Goal: Task Accomplishment & Management: Use online tool/utility

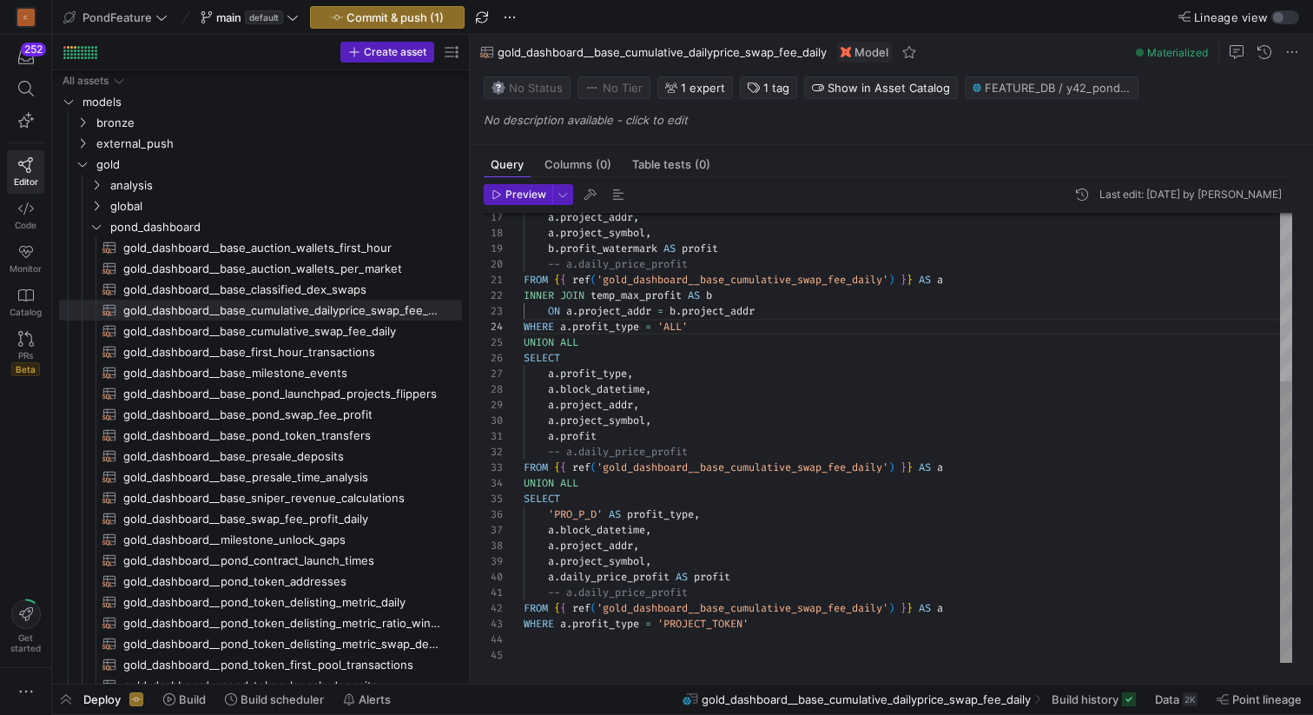
scroll to position [47, 169]
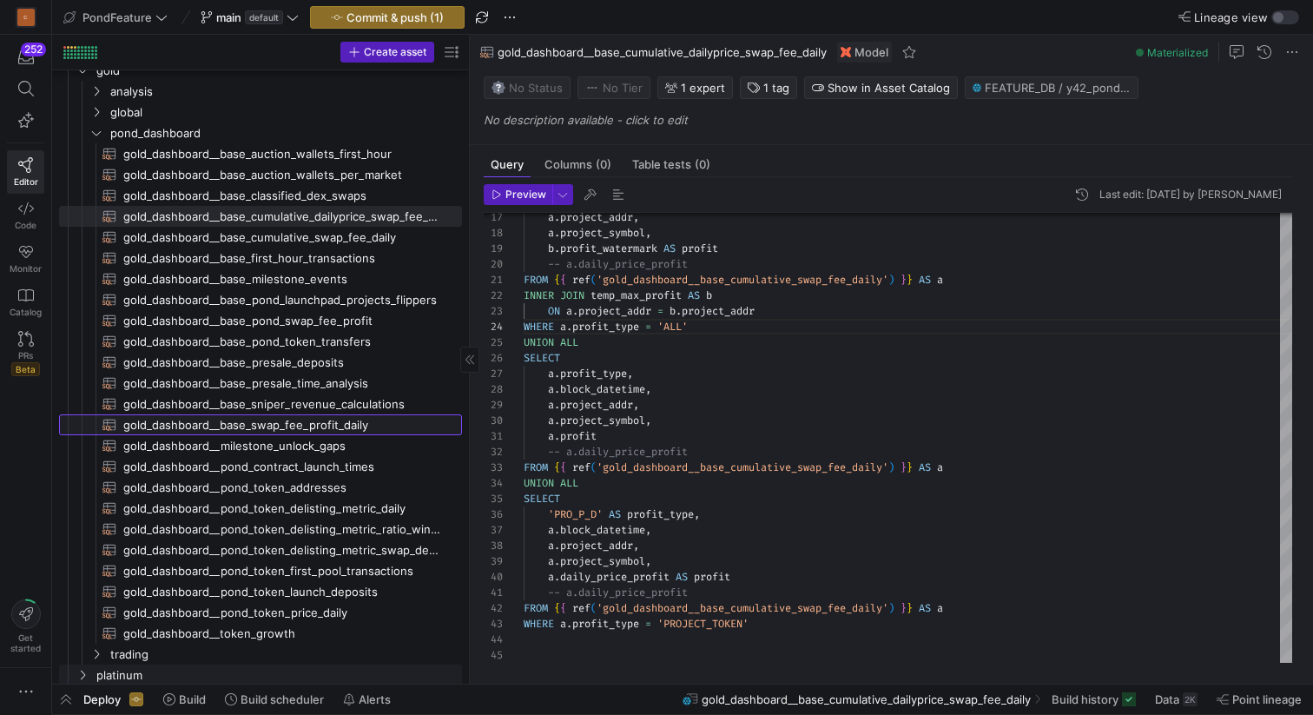
click at [332, 424] on span "gold_dashboard__base_swap_fee_profit_daily​​​​​​​​​​" at bounding box center [282, 425] width 319 height 20
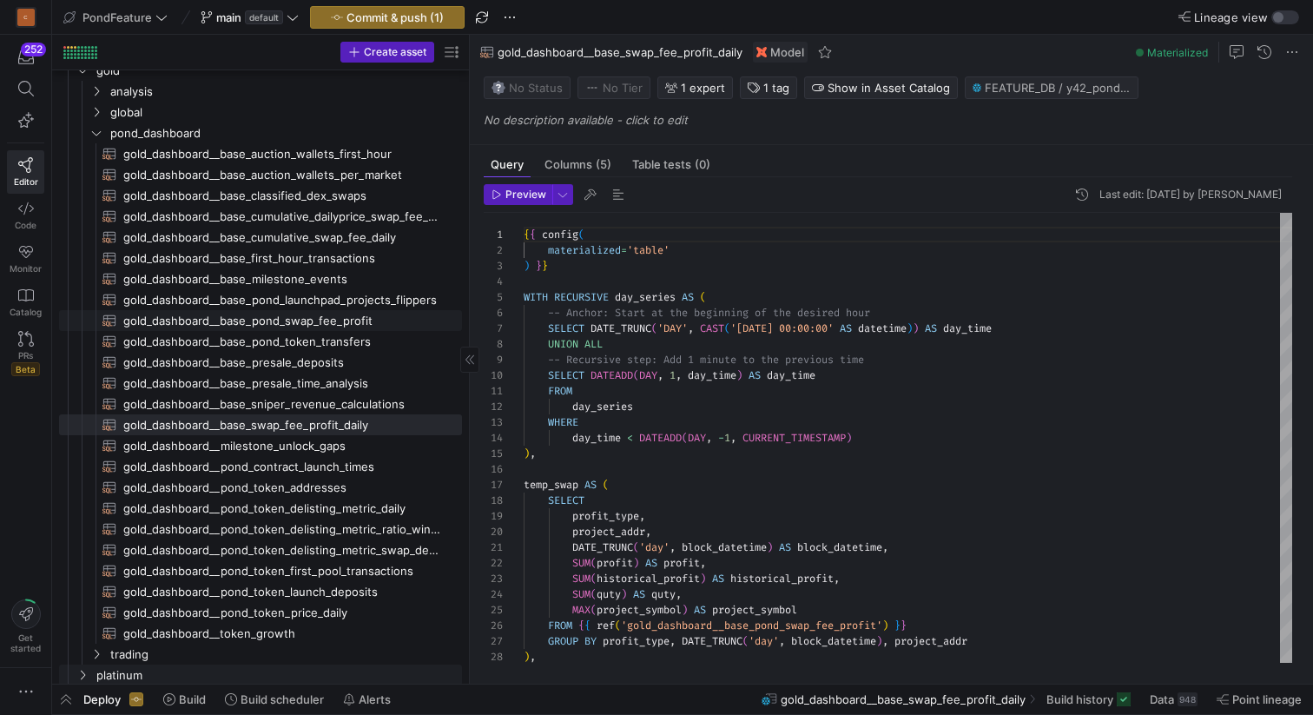
click at [301, 327] on span "gold_dashboard__base_pond_swap_fee_profit​​​​​​​​​​" at bounding box center [282, 321] width 319 height 20
type textarea "{{ config( materialized='table' ) }} with temp_swap as ( select token_in_addr, …"
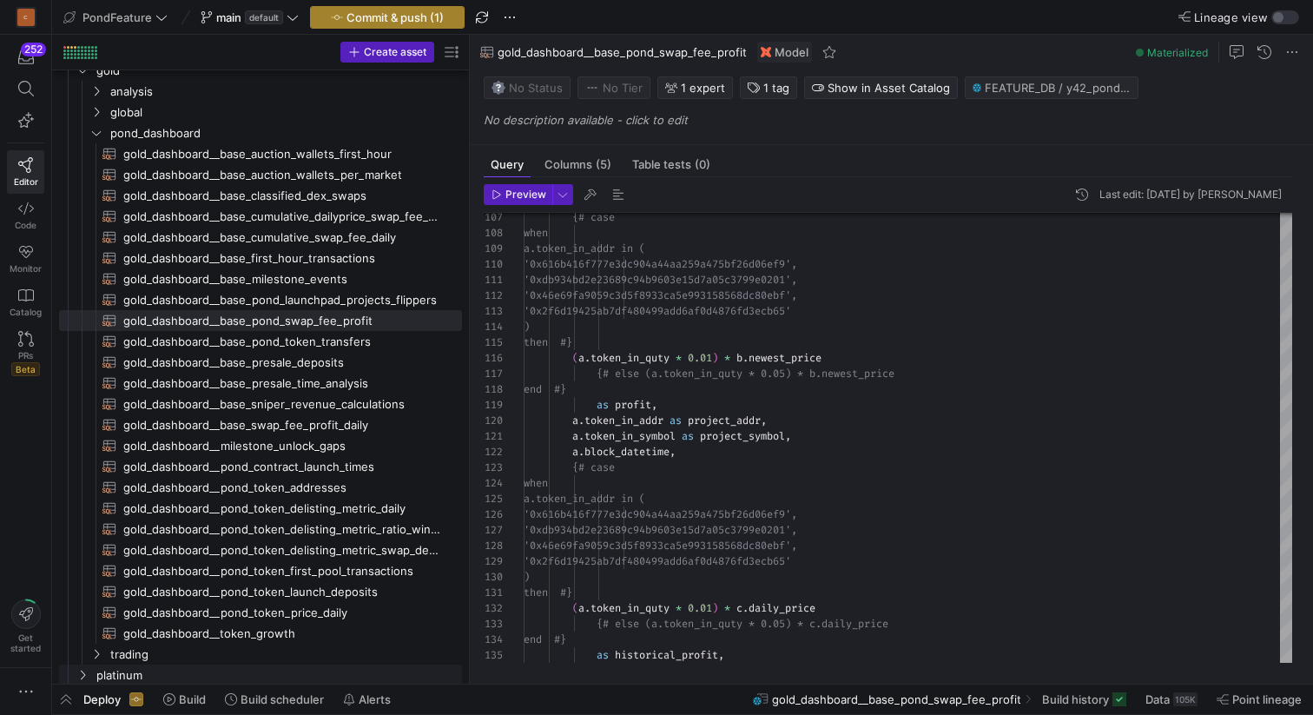
click at [388, 13] on span "Commit & push (1)" at bounding box center [395, 17] width 97 height 14
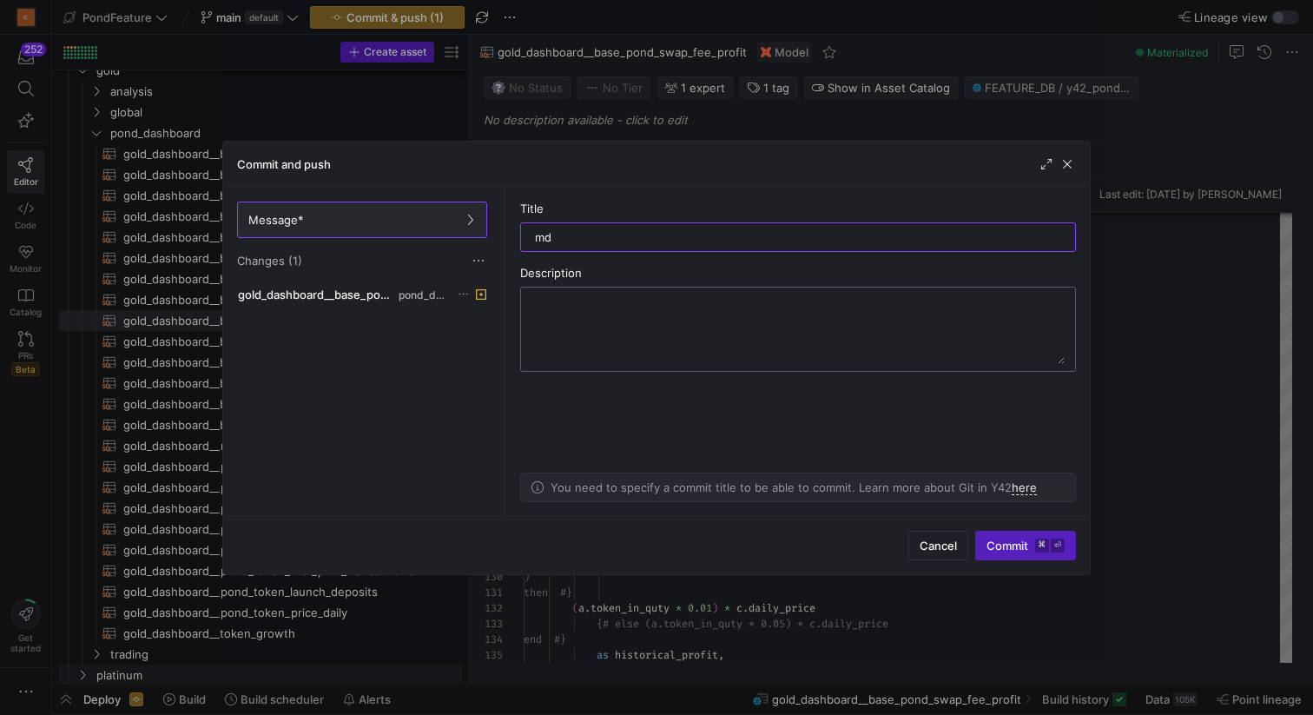
type input "m"
type input "r"
drag, startPoint x: 649, startPoint y: 232, endPoint x: 589, endPoint y: 232, distance: 59.9
click at [588, 233] on input "modified pond token swap fee" at bounding box center [798, 237] width 526 height 14
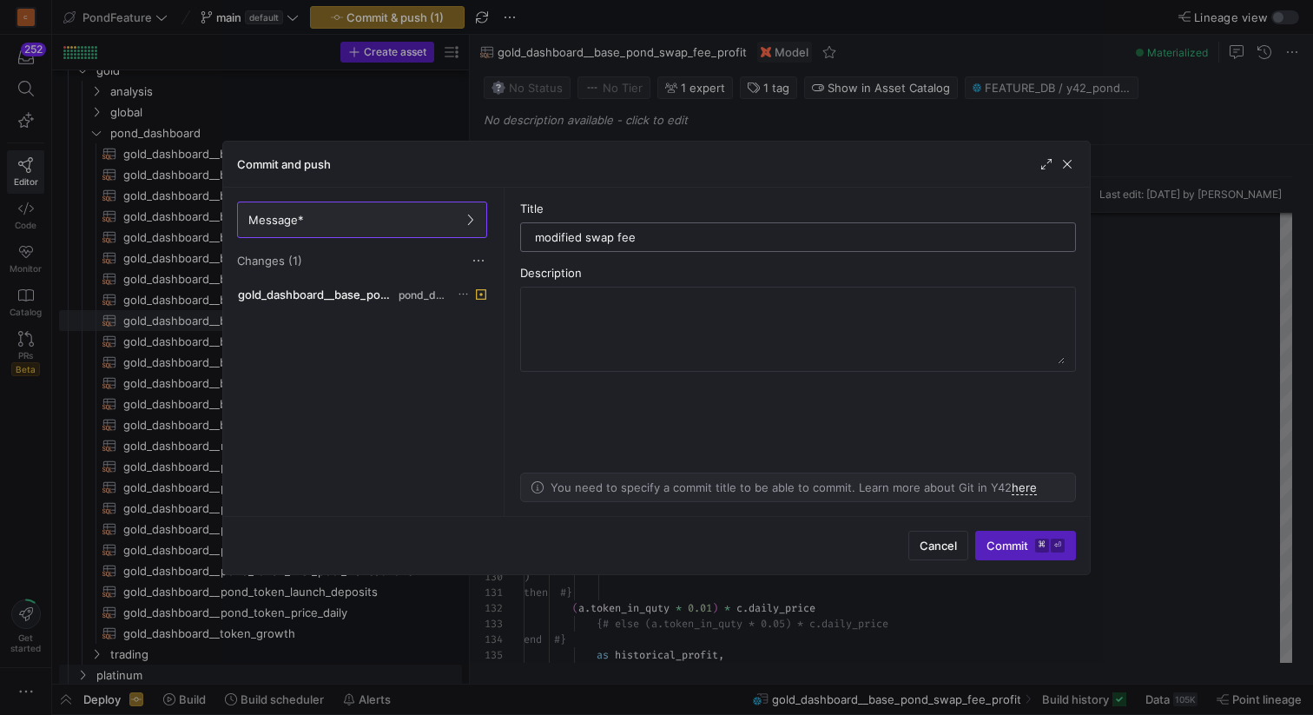
click at [671, 236] on input "modified swap fee" at bounding box center [798, 237] width 526 height 14
type input "modified swap fee ratio"
click at [991, 545] on span "Commit ⌘ ⏎" at bounding box center [1026, 546] width 78 height 14
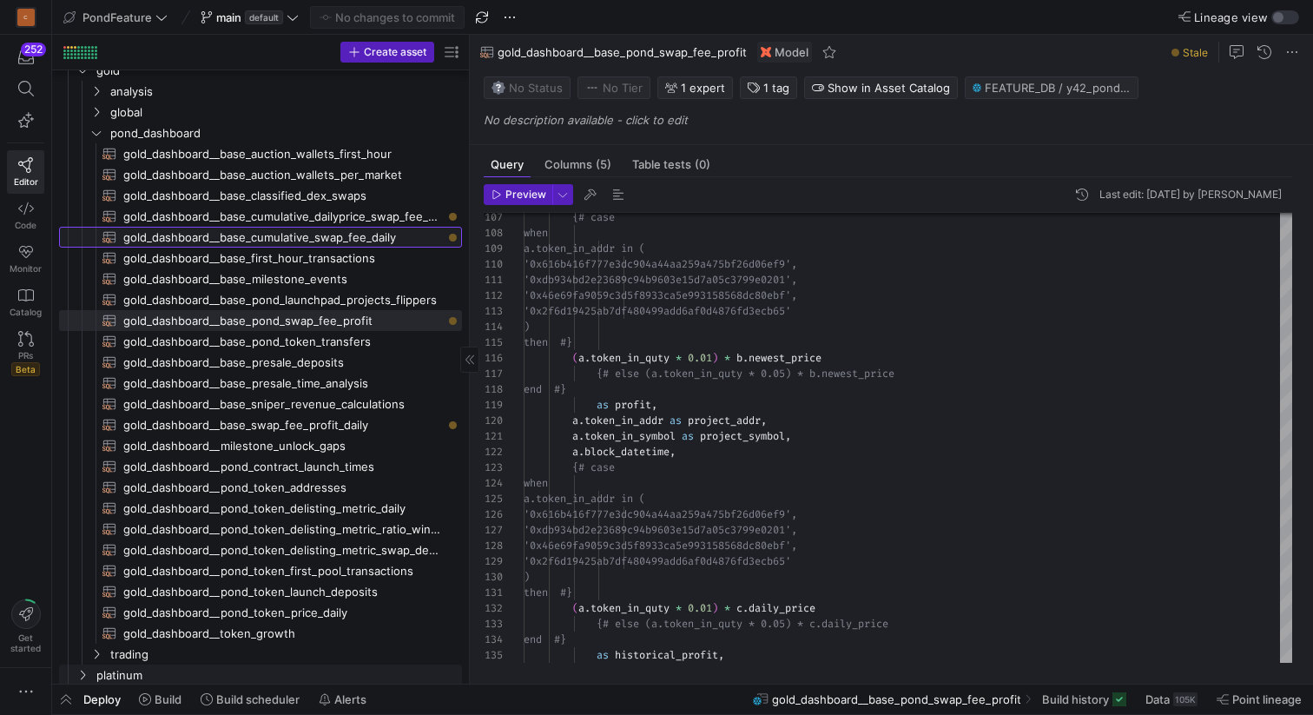
click at [383, 239] on span "gold_dashboard__base_cumulative_swap_fee_daily​​​​​​​​​​" at bounding box center [282, 238] width 319 height 20
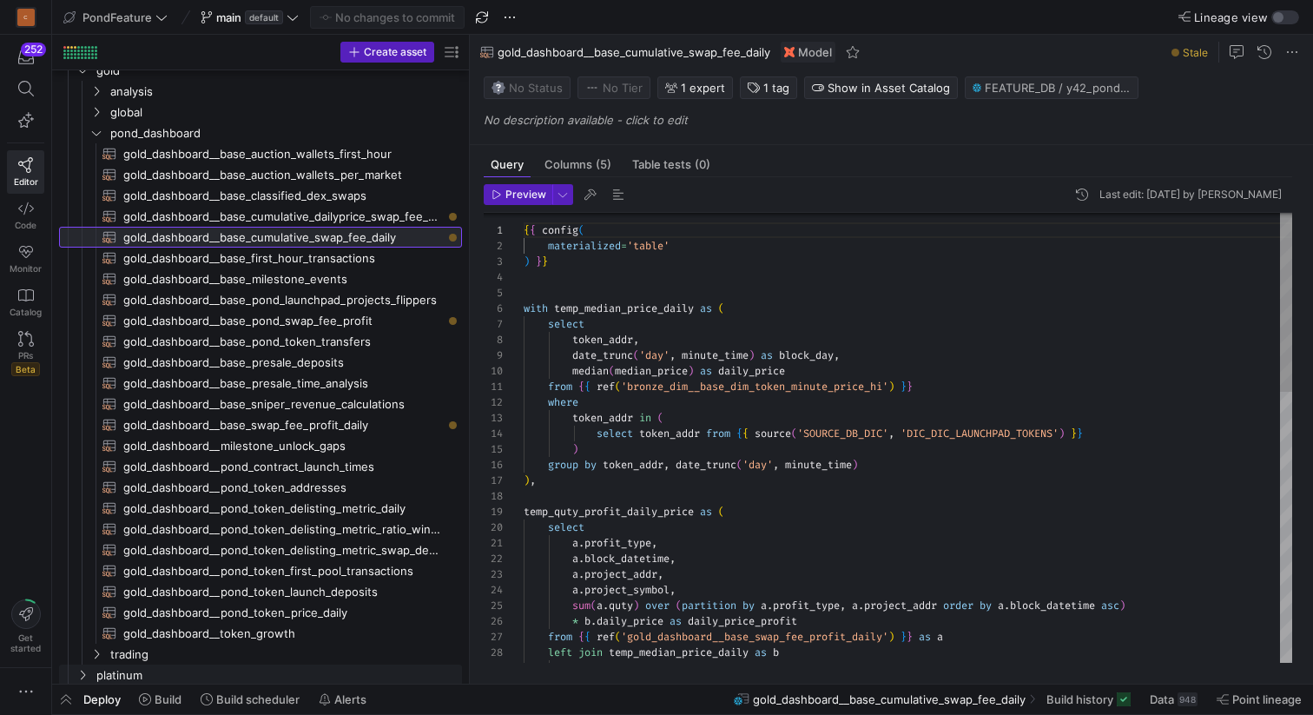
scroll to position [156, 0]
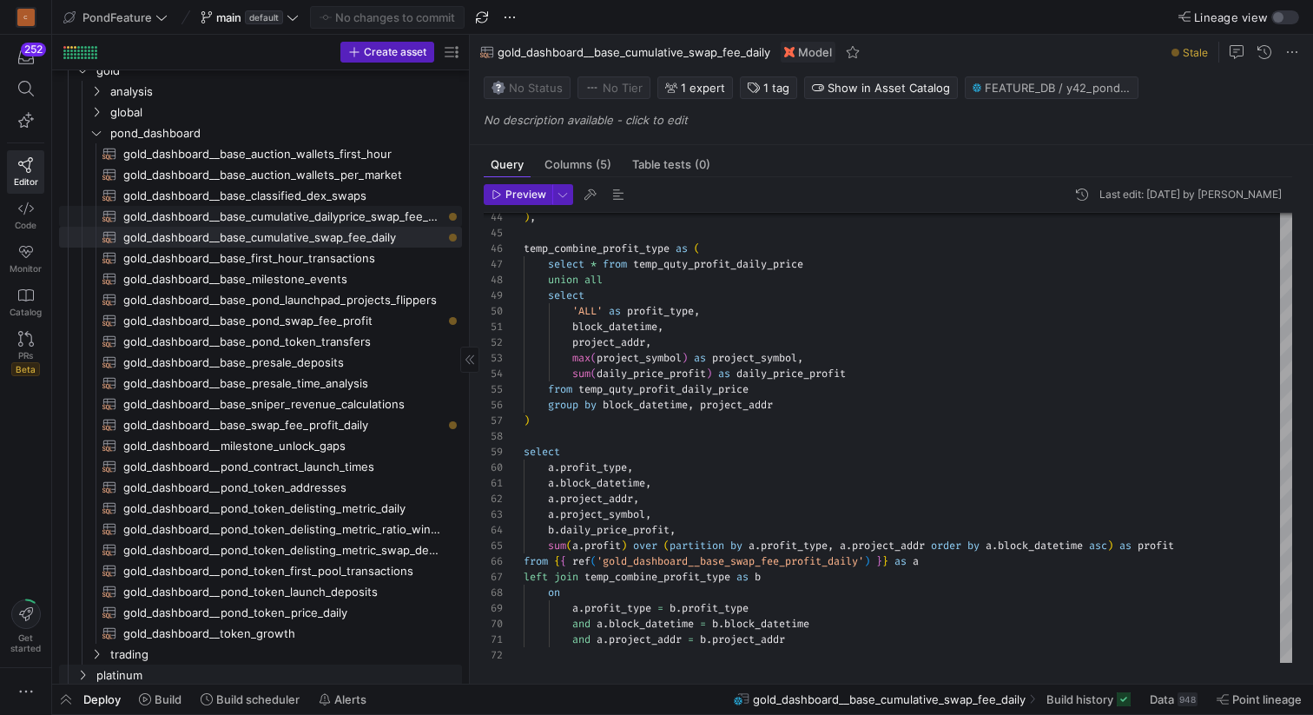
click at [393, 217] on span "gold_dashboard__base_cumulative_dailyprice_swap_fee_daily​​​​​​​​​​" at bounding box center [282, 217] width 319 height 20
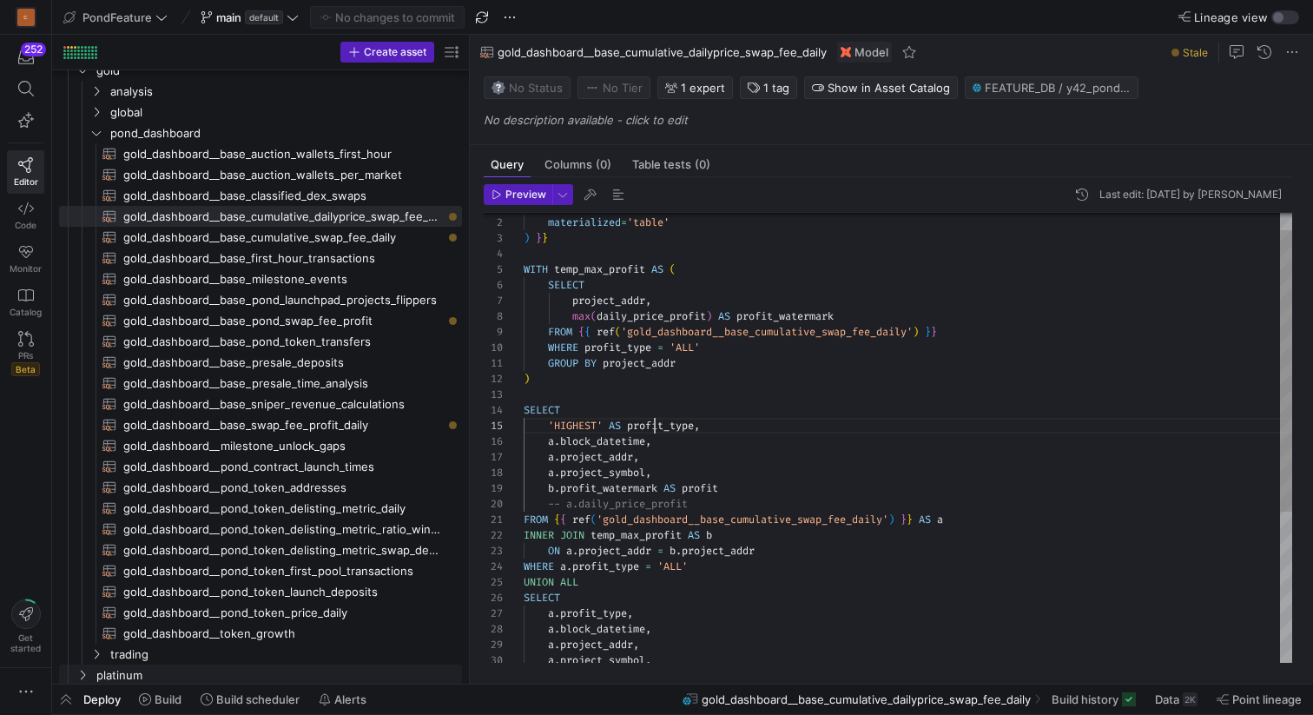
click at [658, 421] on div "a . project_addr , a . project_symbol , b . profit_watermark AS profit -- a.dai…" at bounding box center [908, 543] width 769 height 717
click at [578, 424] on div "a . project_addr , a . project_symbol , b . profit_watermark AS profit -- a.dai…" at bounding box center [908, 543] width 769 height 717
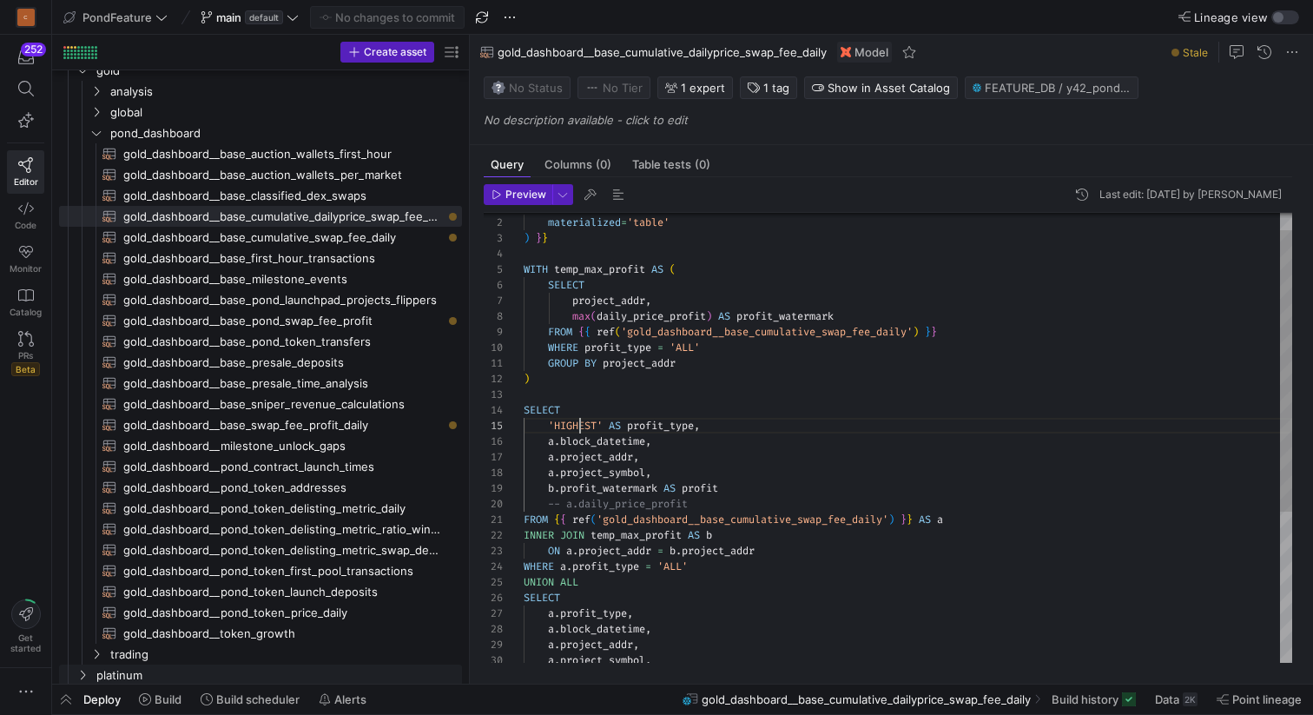
click at [578, 424] on div "a . project_addr , a . project_symbol , b . profit_watermark AS profit -- a.dai…" at bounding box center [908, 543] width 769 height 717
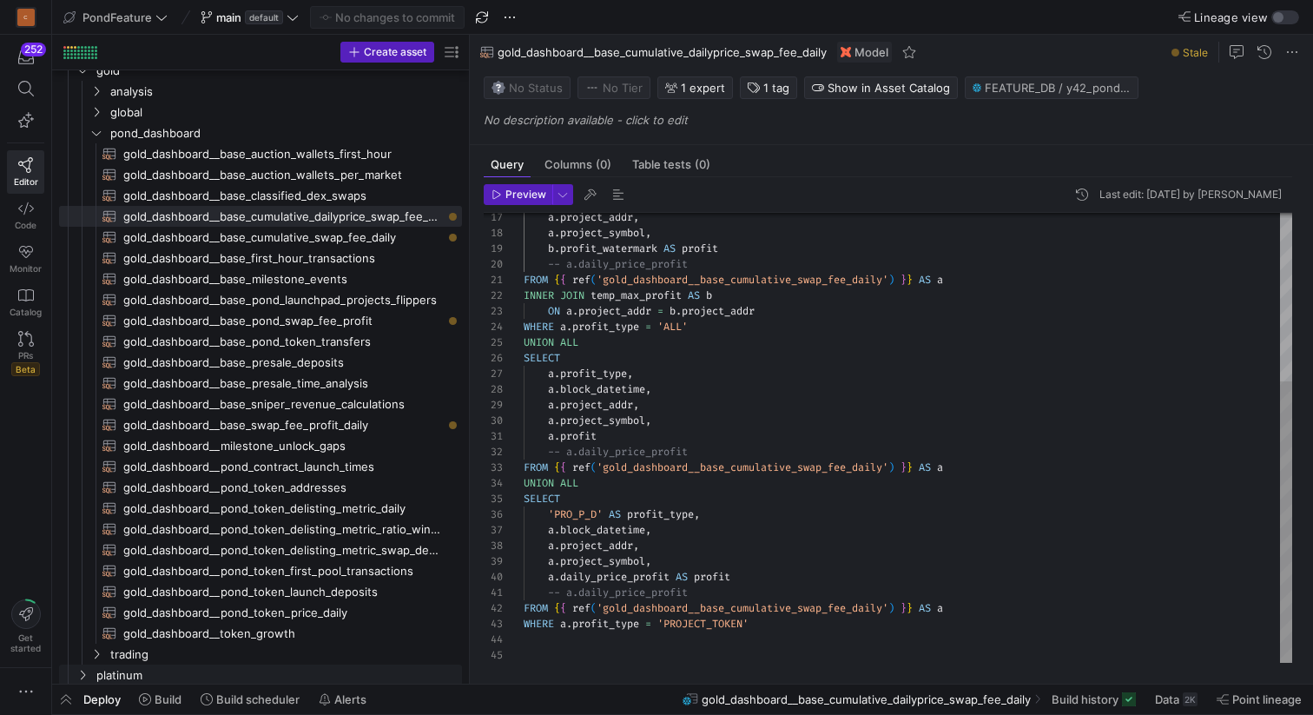
click at [580, 512] on div "a . project_addr , a . project_symbol , b . profit_watermark AS profit -- a.dai…" at bounding box center [908, 303] width 769 height 717
click at [673, 514] on div "a . project_addr , a . project_symbol , b . profit_watermark AS profit -- a.dai…" at bounding box center [908, 303] width 769 height 717
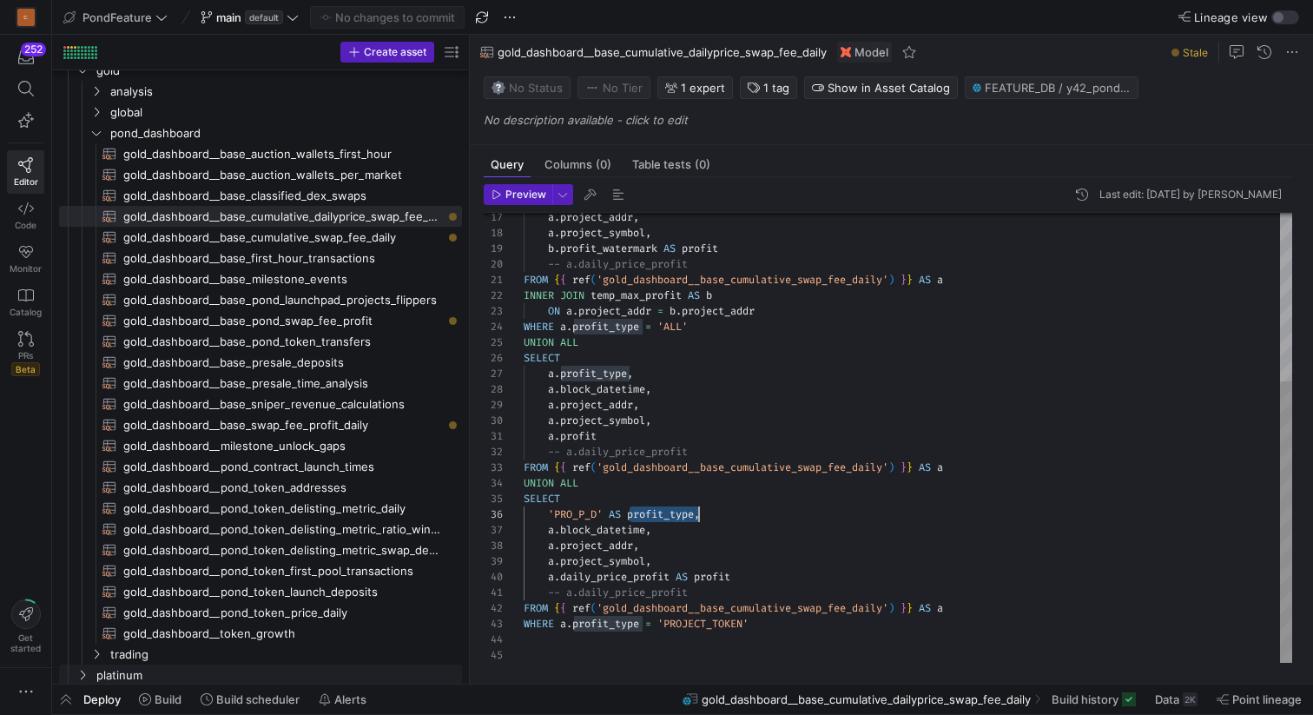
scroll to position [78, 175]
click at [572, 516] on div "a . project_addr , a . project_symbol , b . profit_watermark AS profit -- a.dai…" at bounding box center [908, 303] width 769 height 717
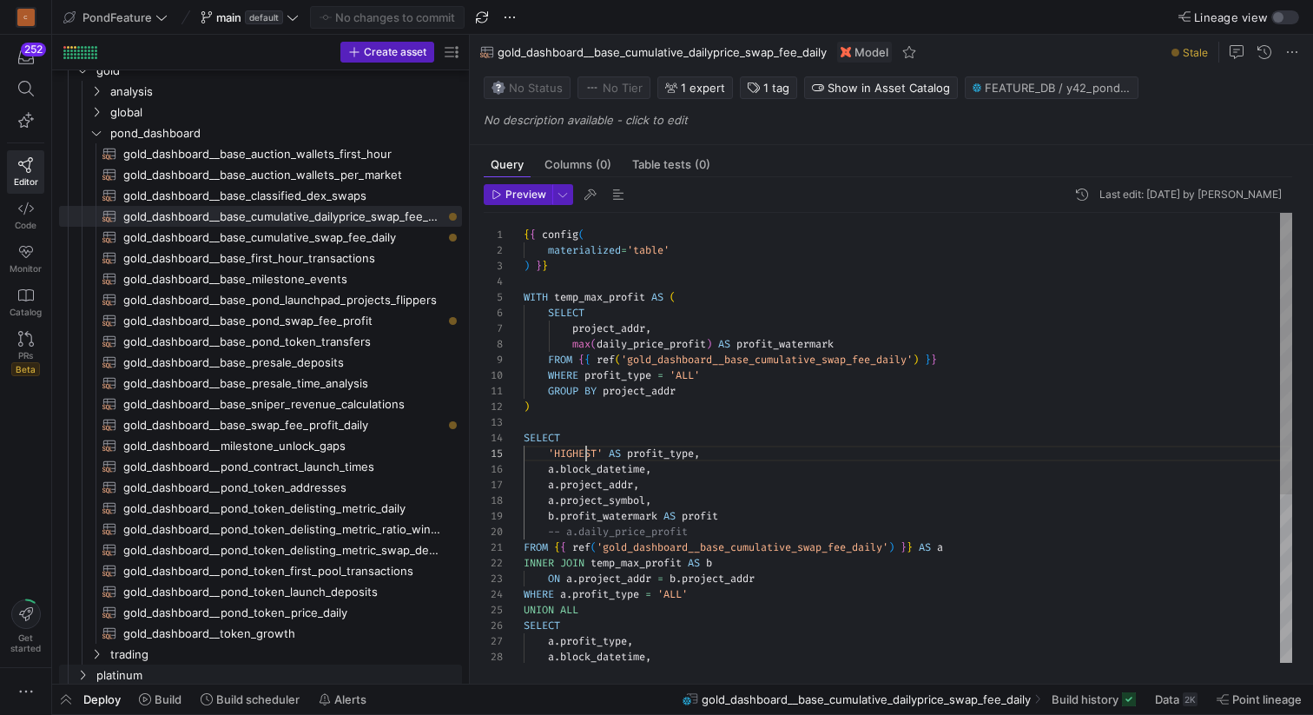
click at [586, 453] on div "a . project_addr , a . project_symbol , b . profit_watermark AS profit -- a.dai…" at bounding box center [908, 571] width 769 height 717
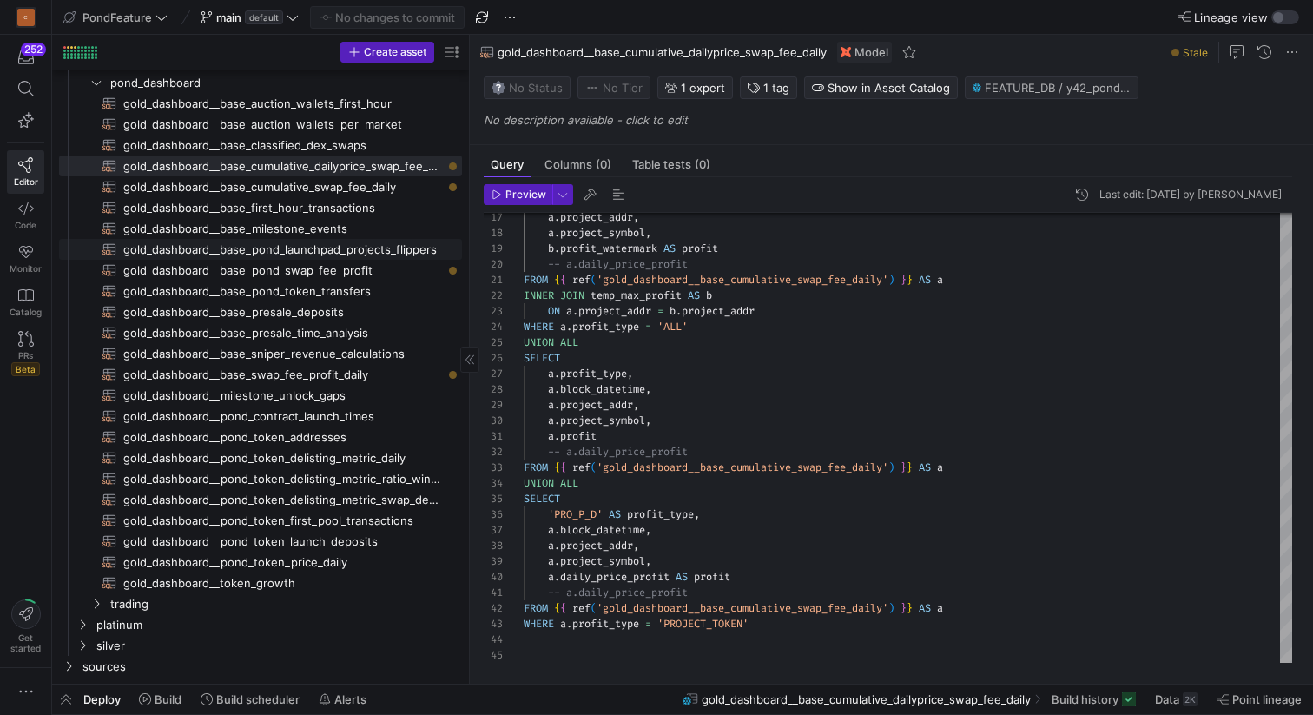
scroll to position [64, 0]
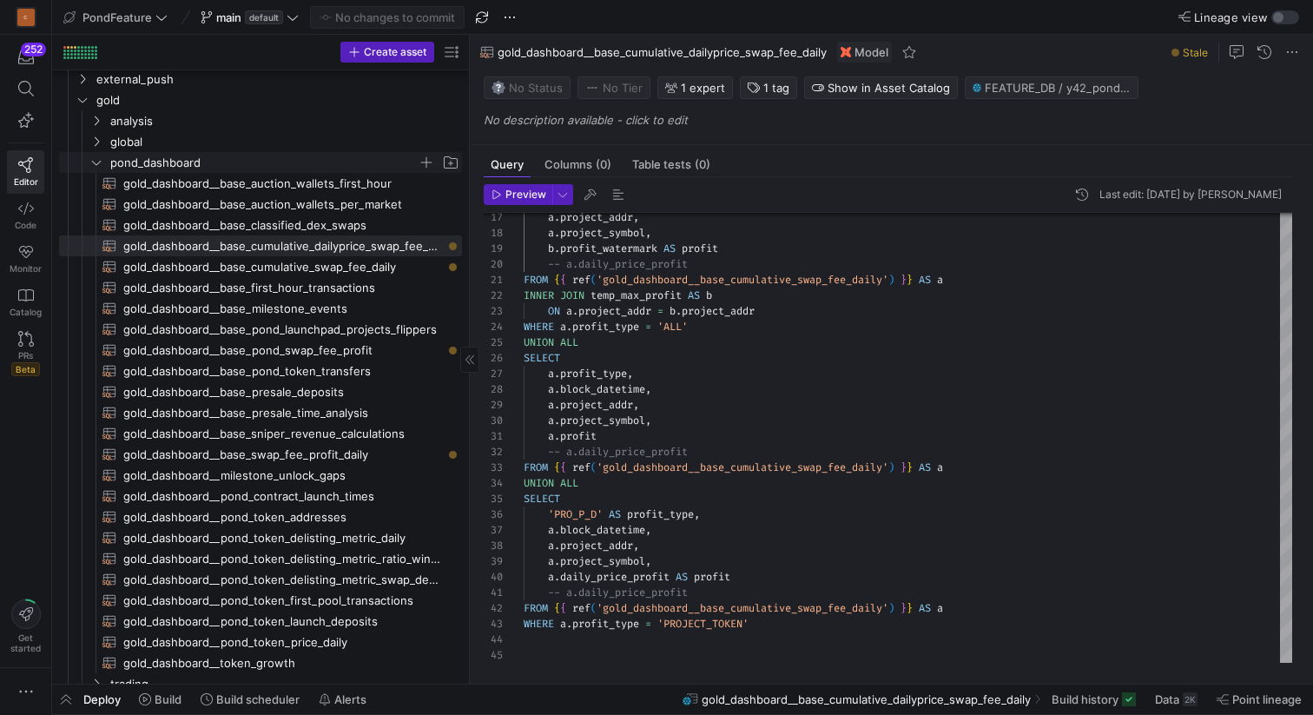
click at [102, 160] on y42-icon "Press SPACE to select this row." at bounding box center [96, 162] width 14 height 14
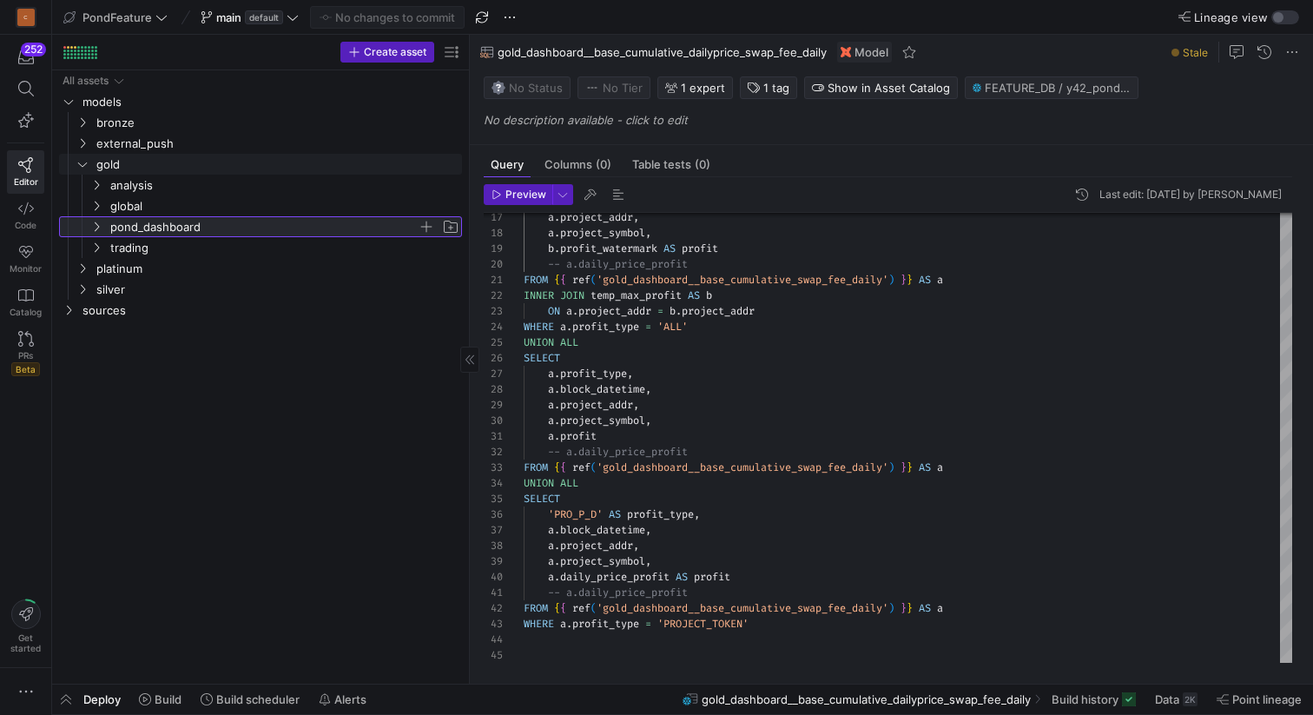
scroll to position [0, 0]
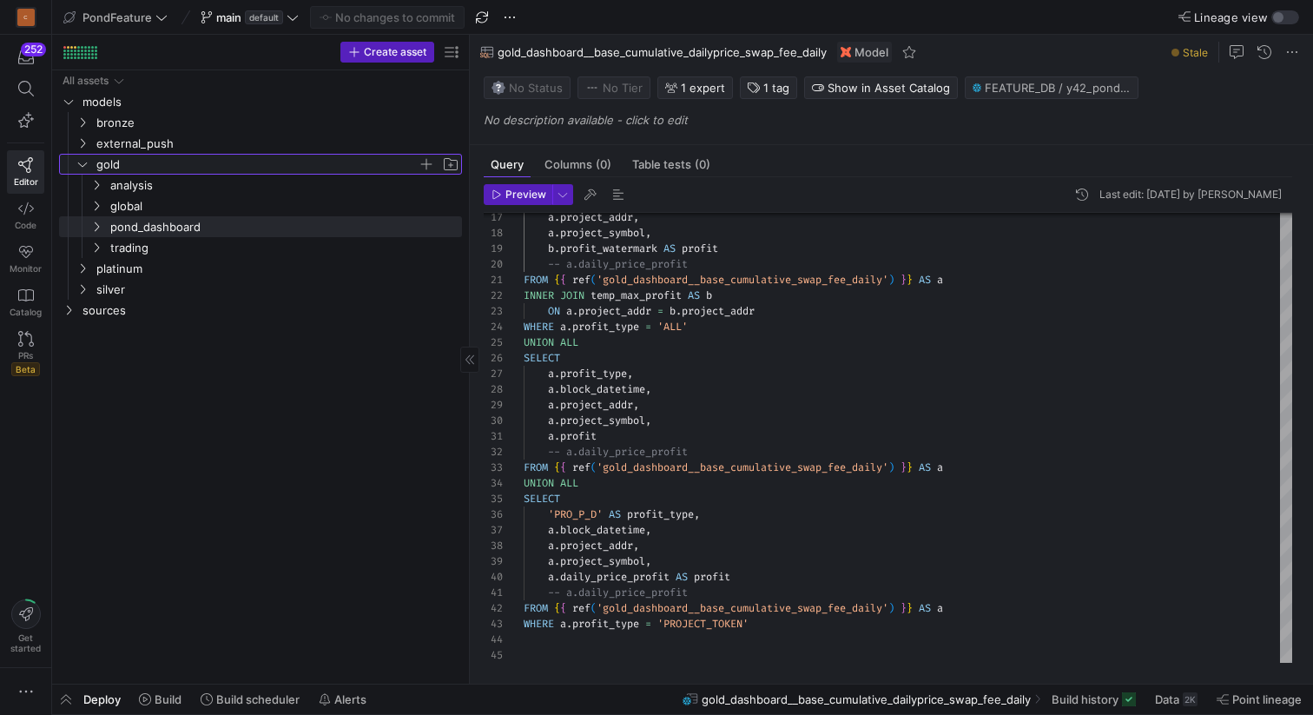
click at [81, 170] on y42-icon "Press SPACE to select this row." at bounding box center [83, 164] width 14 height 14
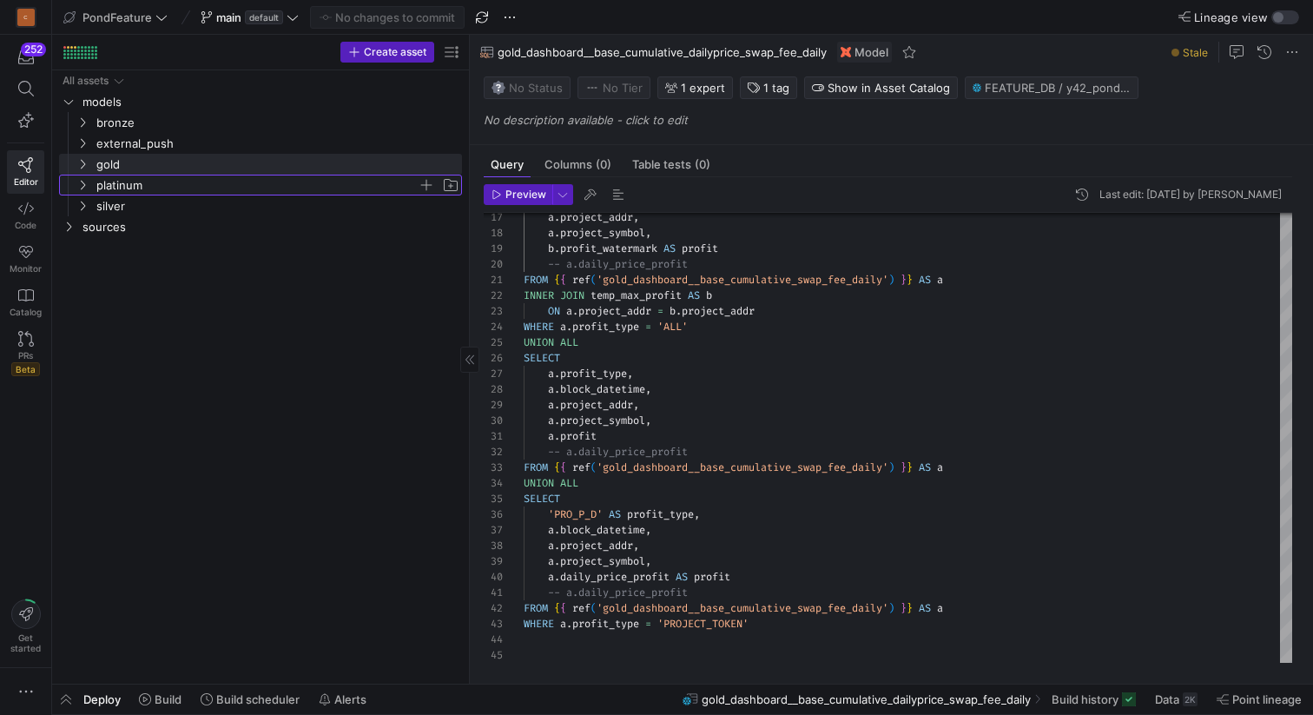
click at [83, 186] on icon "Press SPACE to select this row." at bounding box center [82, 185] width 12 height 10
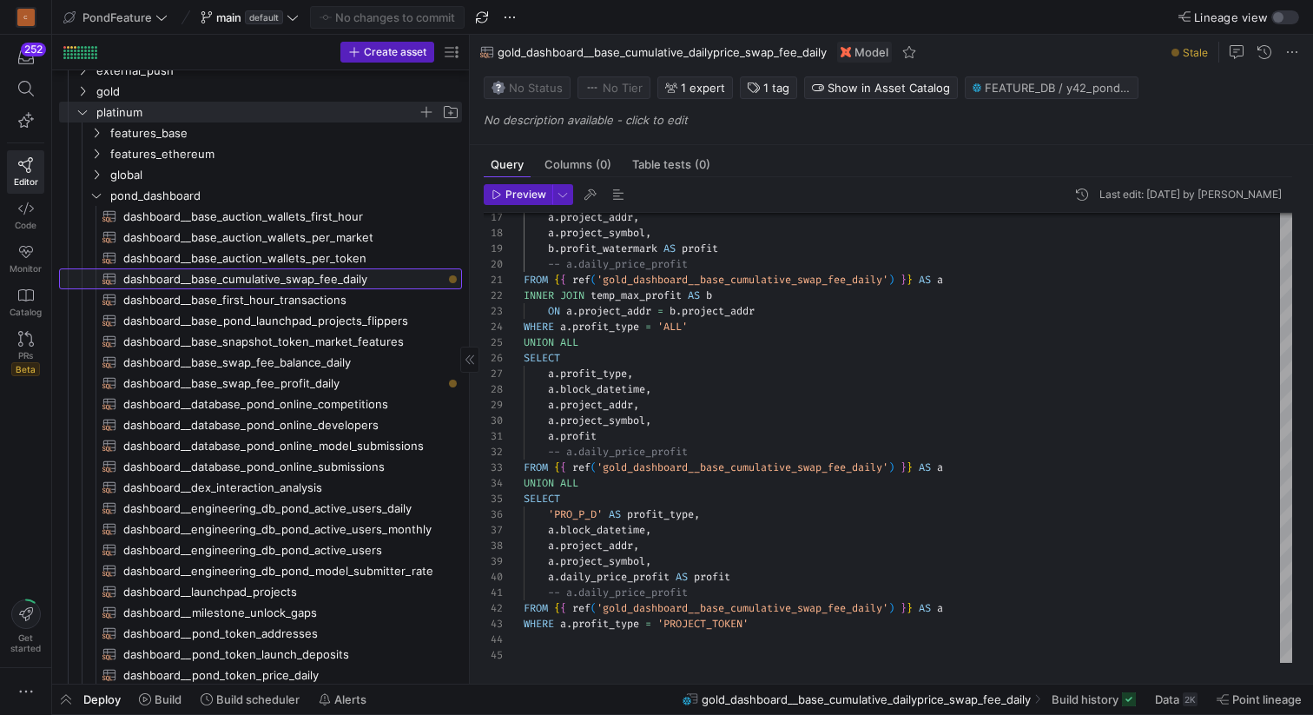
click at [310, 281] on span "dashboard__base_cumulative_swap_fee_daily​​​​​​​​​​" at bounding box center [282, 279] width 319 height 20
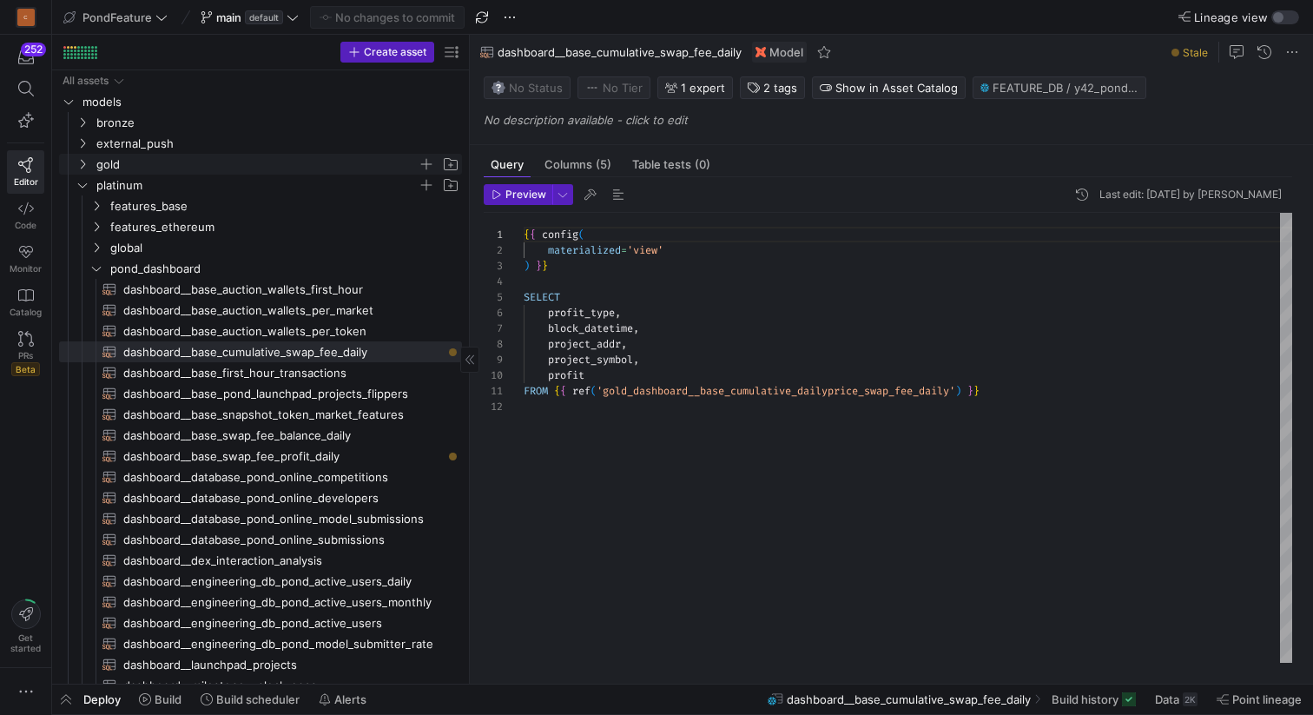
click at [85, 162] on icon "Press SPACE to select this row." at bounding box center [82, 164] width 12 height 10
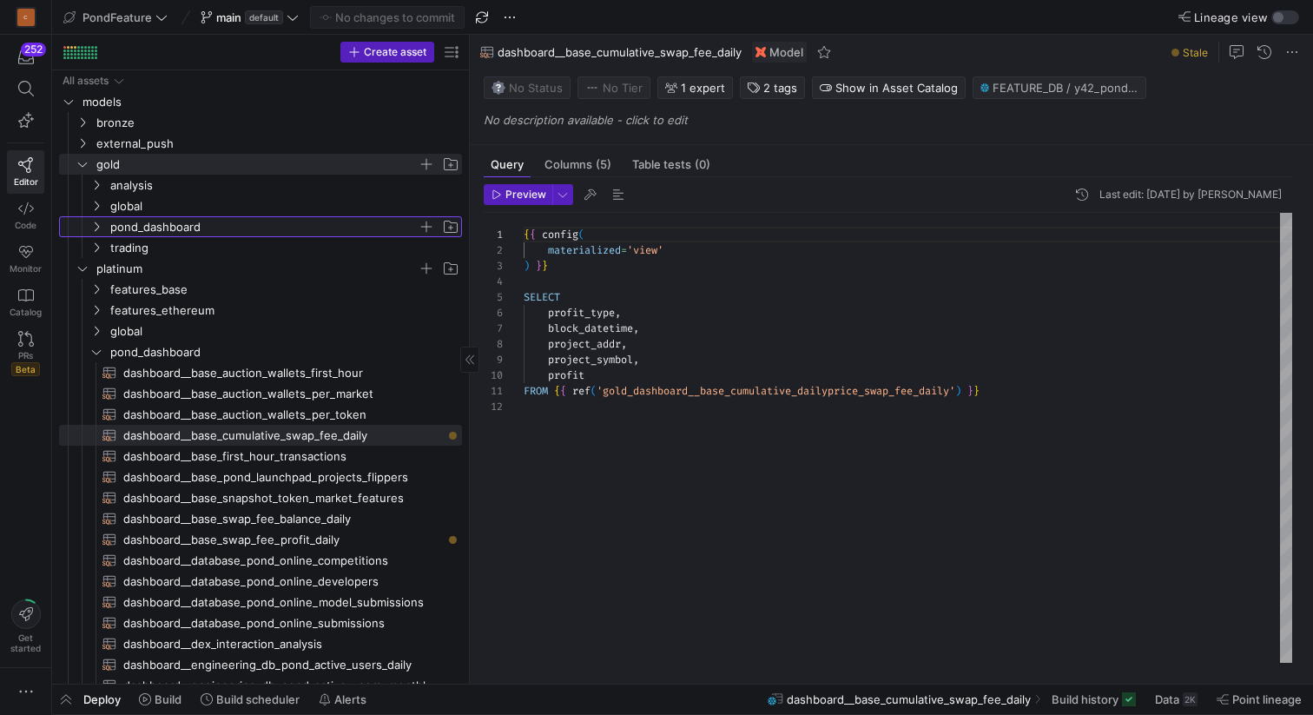
click at [142, 227] on span "pond_dashboard" at bounding box center [263, 227] width 307 height 20
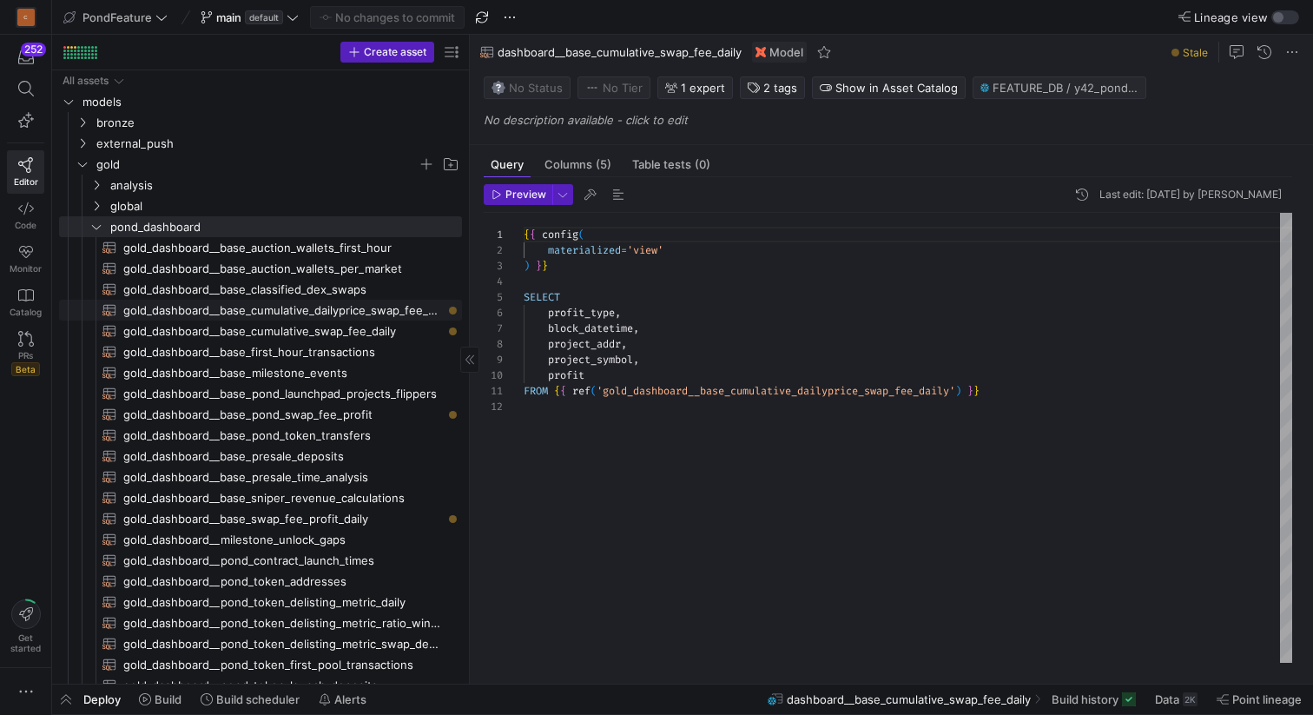
click at [331, 308] on span "gold_dashboard__base_cumulative_dailyprice_swap_fee_daily​​​​​​​​​​" at bounding box center [282, 311] width 319 height 20
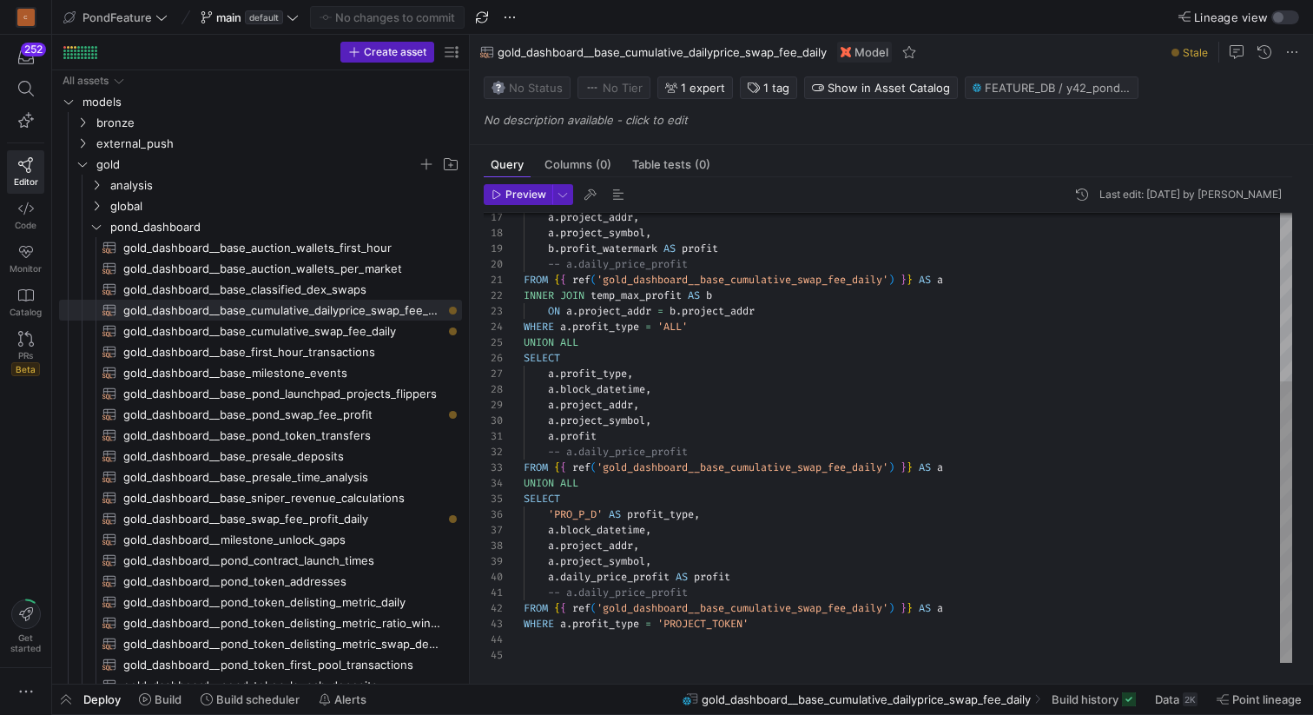
click at [580, 506] on div "a . project_addr , a . project_symbol , b . profit_watermark AS profit -- a.dai…" at bounding box center [908, 303] width 769 height 717
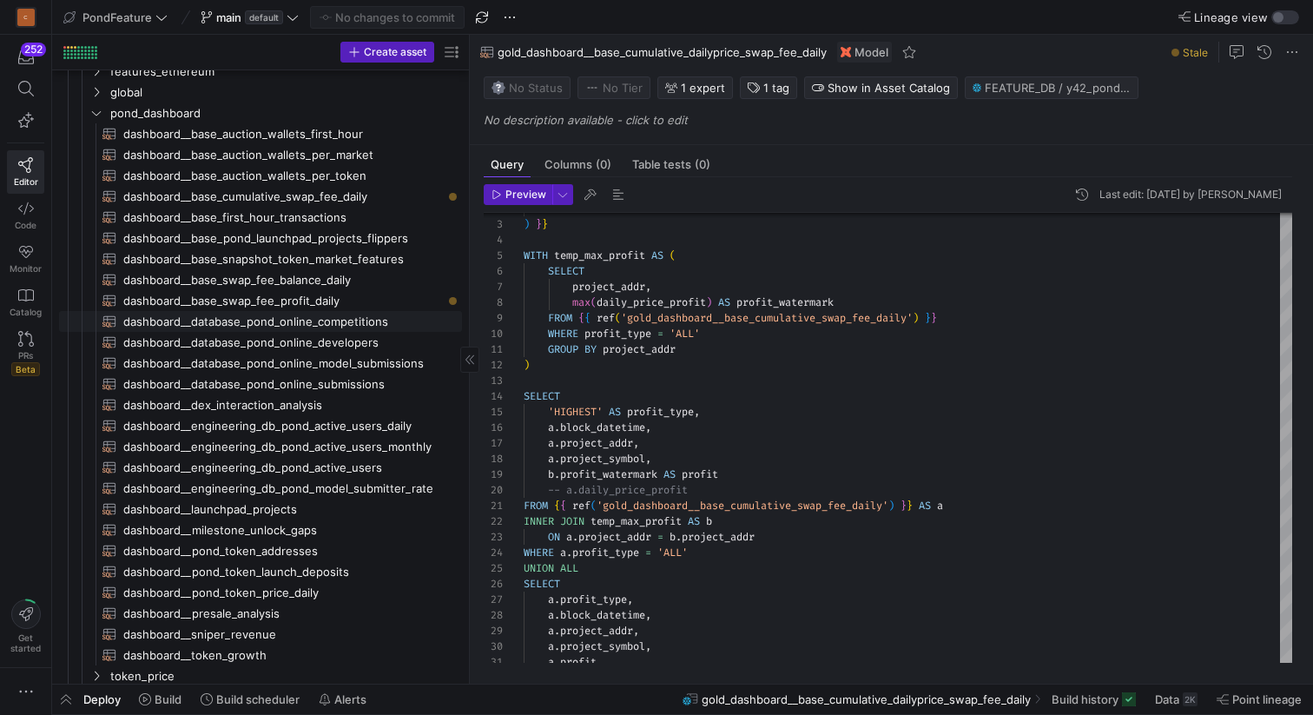
scroll to position [641, 0]
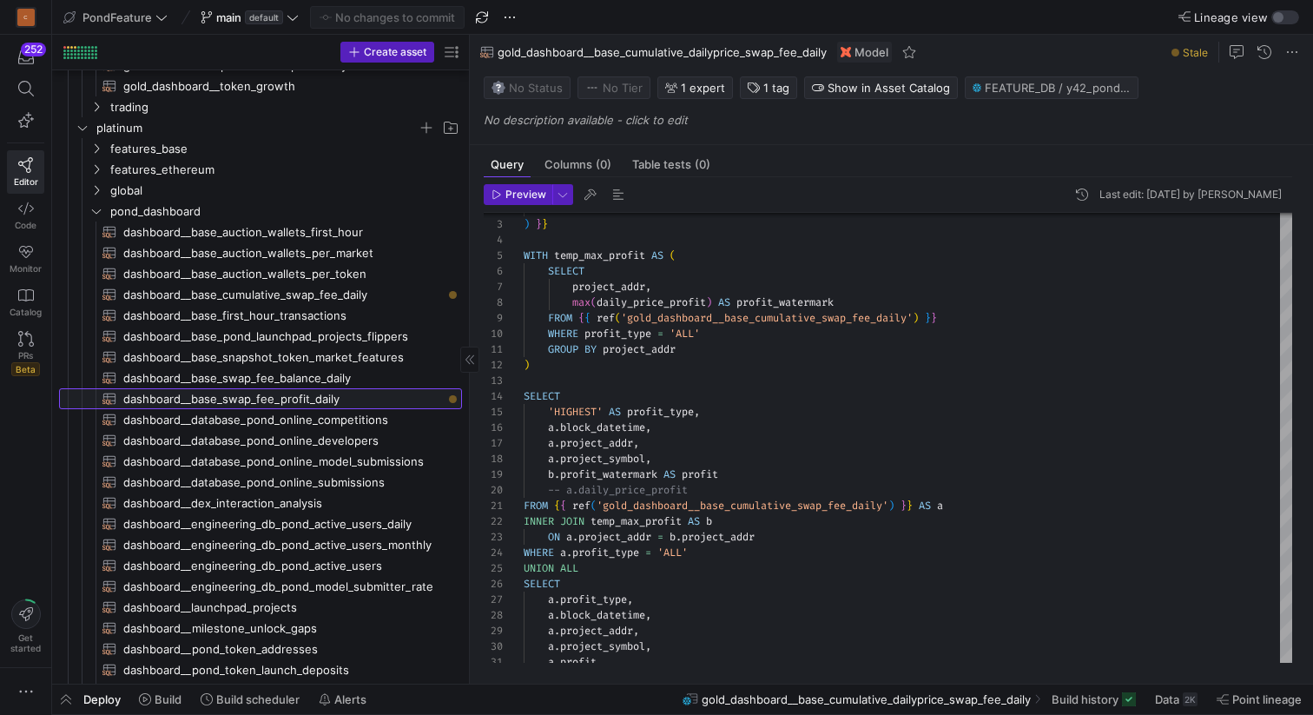
click at [340, 404] on span "dashboard__base_swap_fee_profit_daily​​​​​​​​​​" at bounding box center [282, 399] width 319 height 20
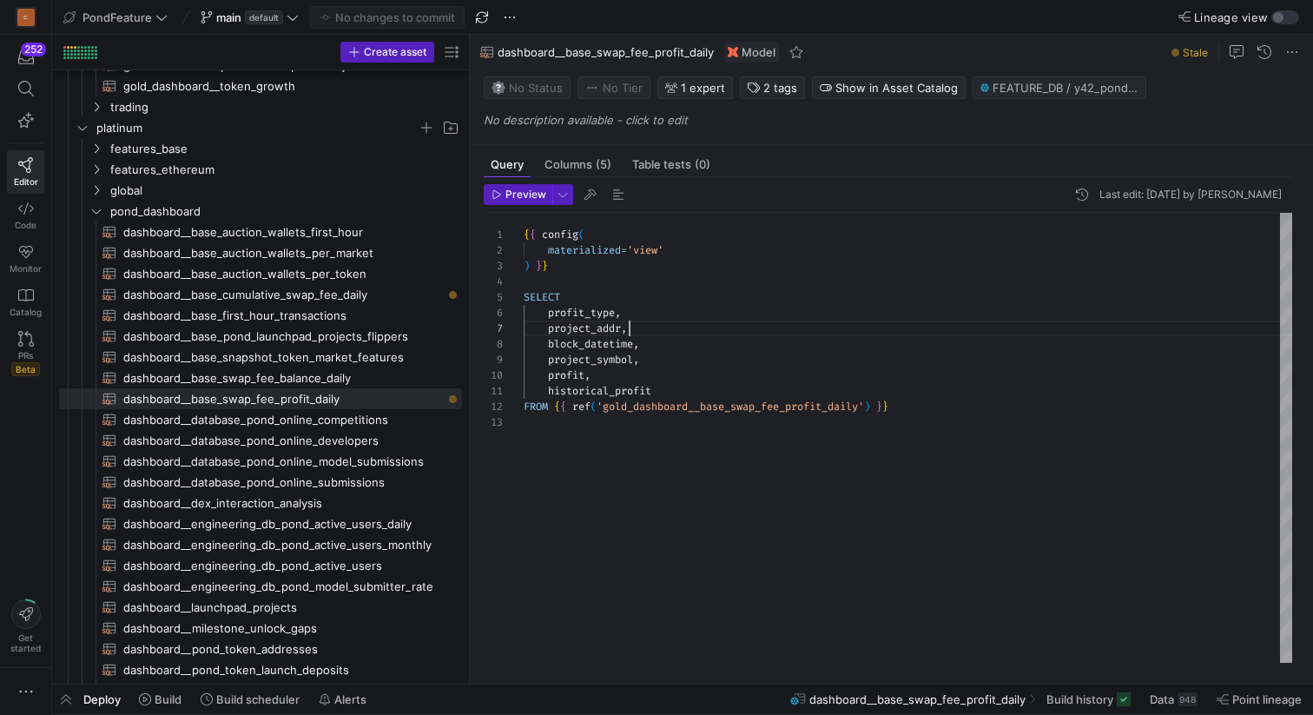
scroll to position [94, 106]
click at [677, 328] on div "{ { config ( materialized = 'view' ) } } SELECT profit_type , project_addr , bl…" at bounding box center [908, 438] width 769 height 450
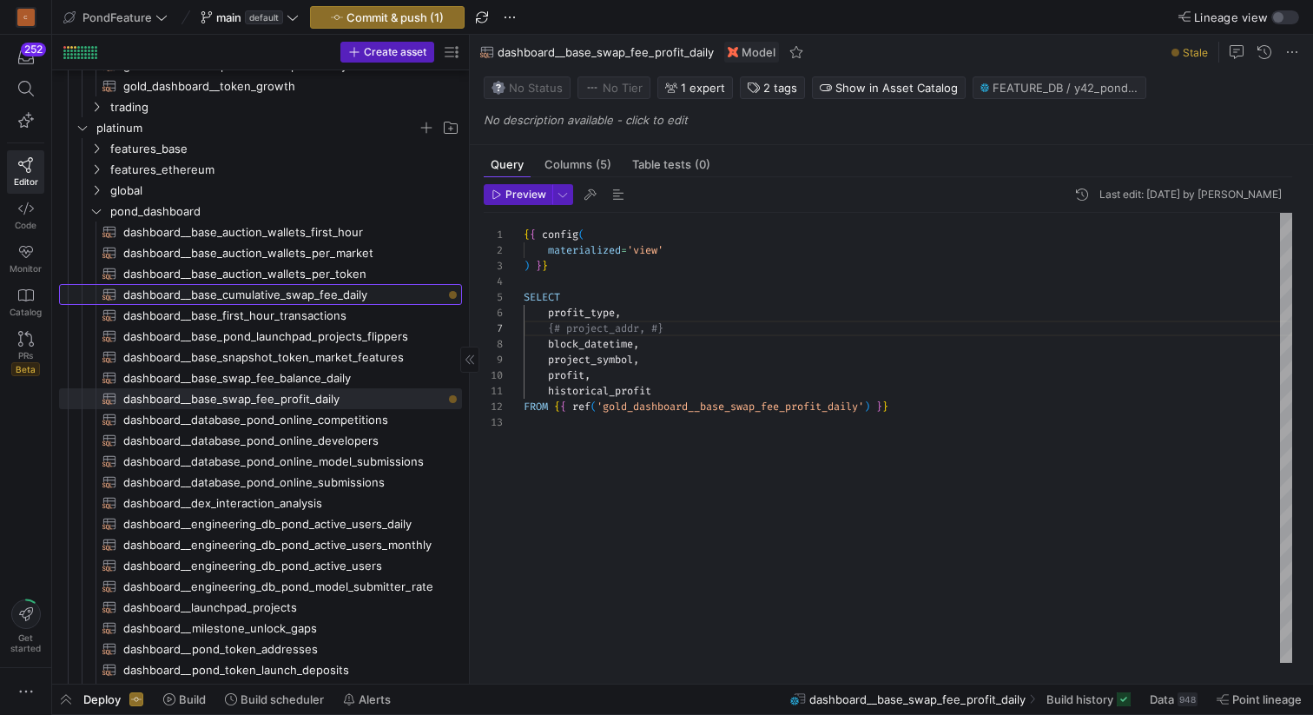
click at [369, 293] on span "dashboard__base_cumulative_swap_fee_daily​​​​​​​​​​" at bounding box center [282, 295] width 319 height 20
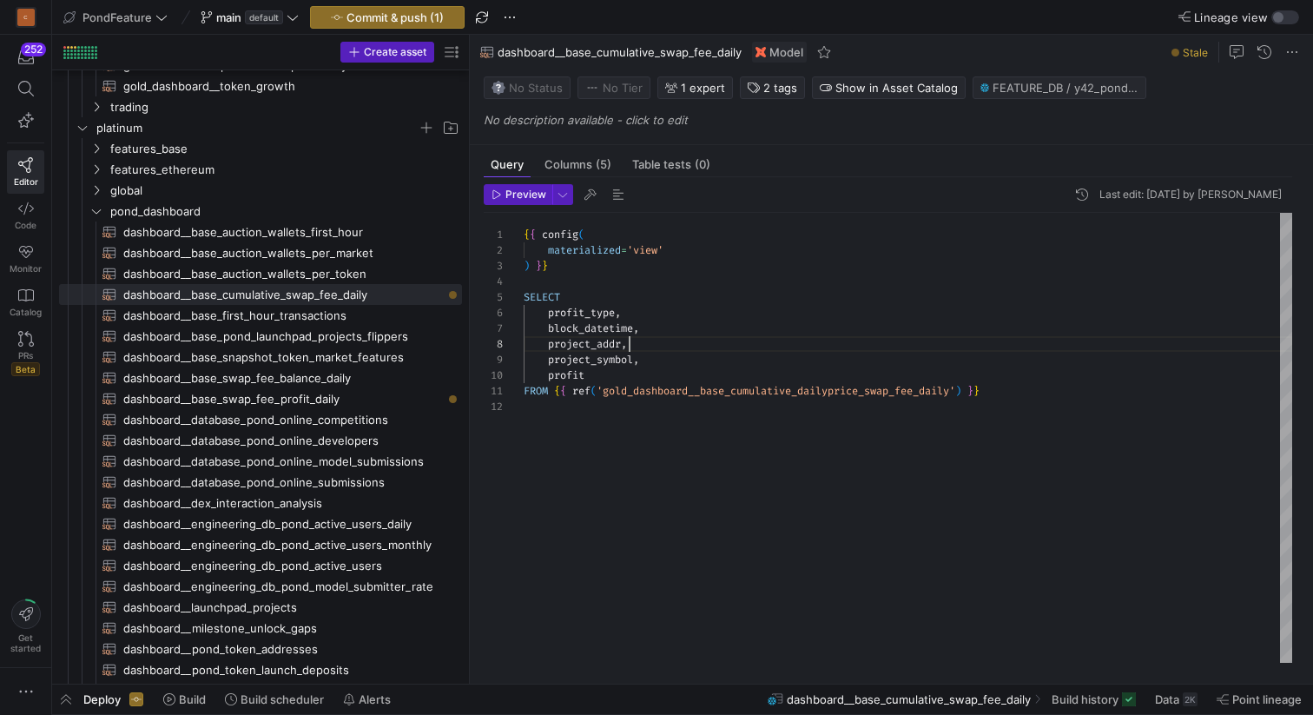
click at [663, 348] on div "{ { config ( materialized = 'view' ) } } SELECT profit_type , block_datetime , …" at bounding box center [908, 438] width 769 height 450
type textarea "{{ config( materialized='view' ) }} SELECT profit_type, block_datetime, {# proj…"
click at [688, 358] on div "{ { config ( materialized = 'view' ) } } SELECT profit_type , block_datetime , …" at bounding box center [908, 438] width 769 height 450
click at [651, 373] on div "{ { config ( materialized = 'view' ) } } SELECT profit_type , block_datetime , …" at bounding box center [908, 438] width 769 height 450
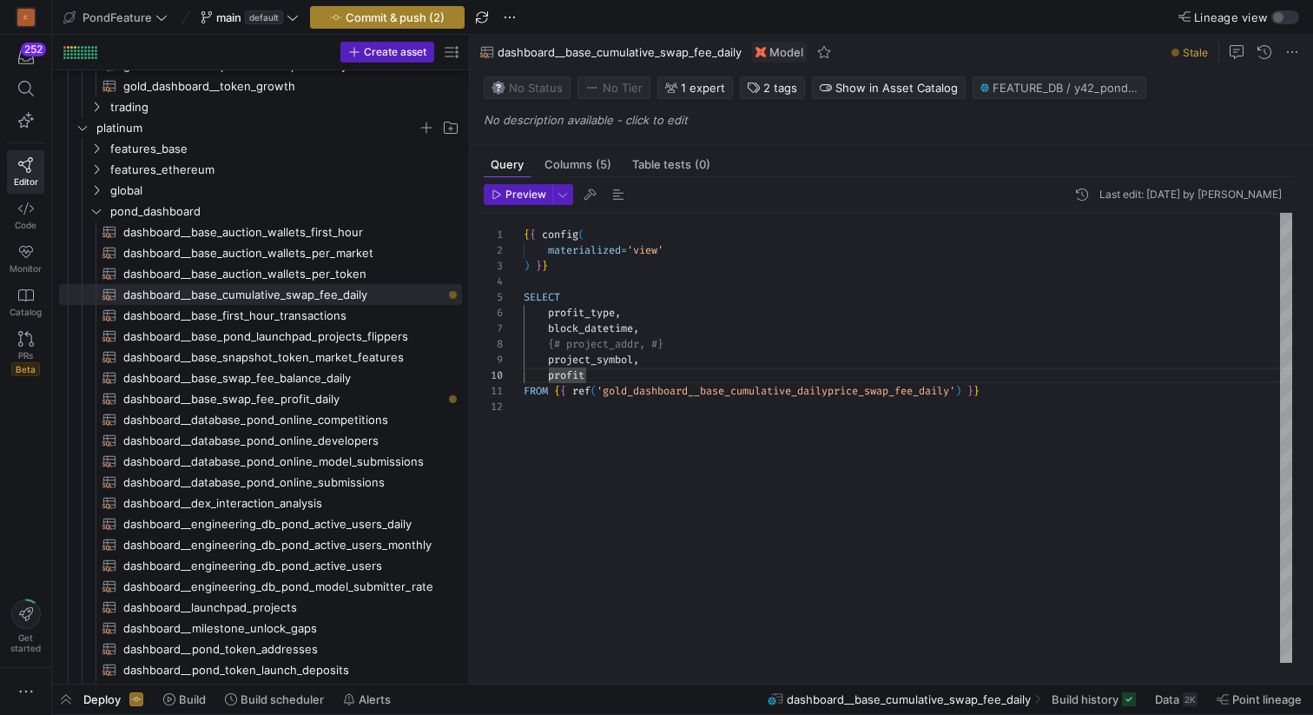
click at [390, 19] on span "Commit & push (2)" at bounding box center [395, 17] width 99 height 14
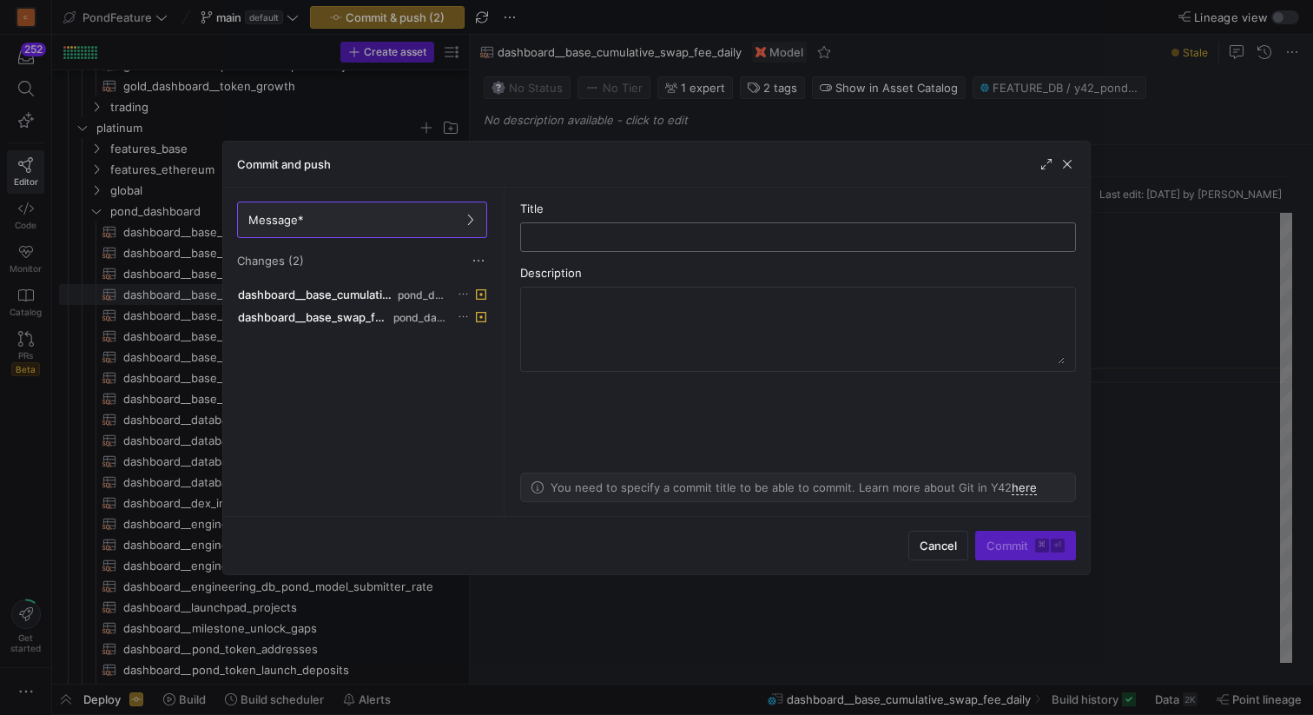
click at [752, 241] on input "text" at bounding box center [798, 237] width 526 height 14
type input "remove address"
click at [1012, 539] on span "Commit ⌘ ⏎" at bounding box center [1026, 546] width 78 height 14
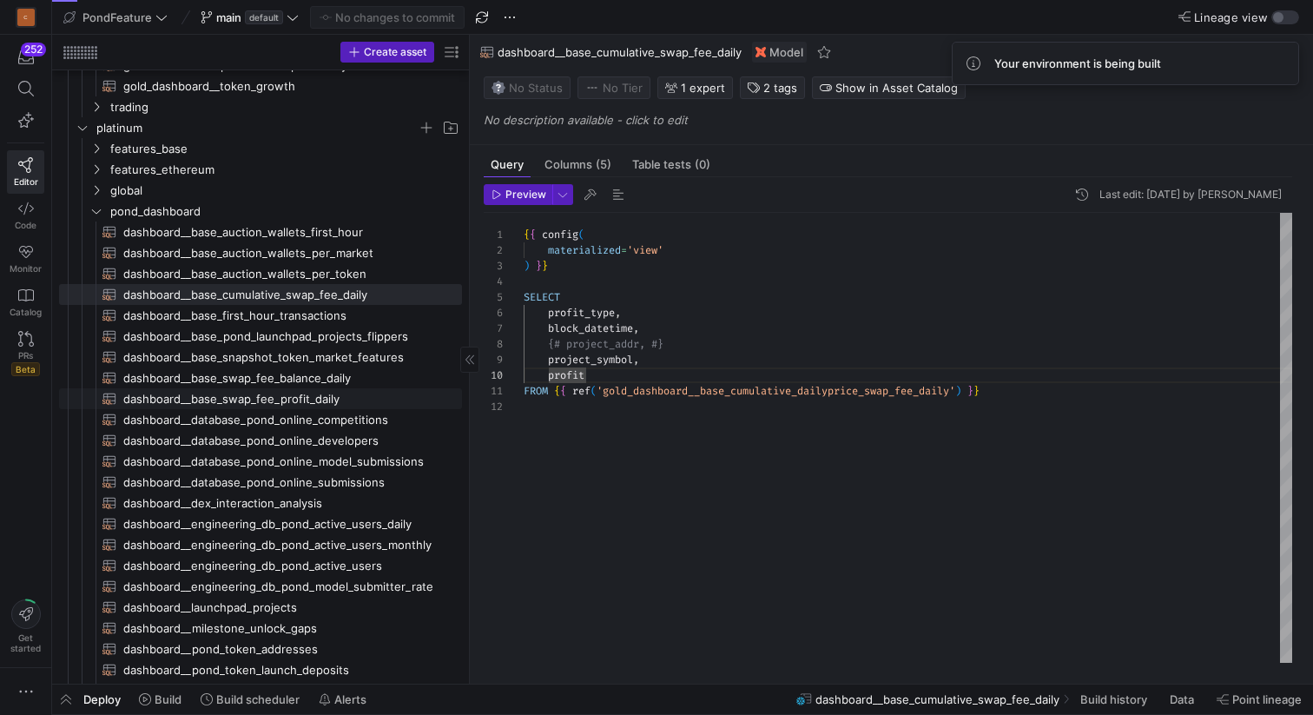
click at [341, 396] on span "dashboard__base_swap_fee_profit_daily​​​​​​​​​​" at bounding box center [282, 399] width 319 height 20
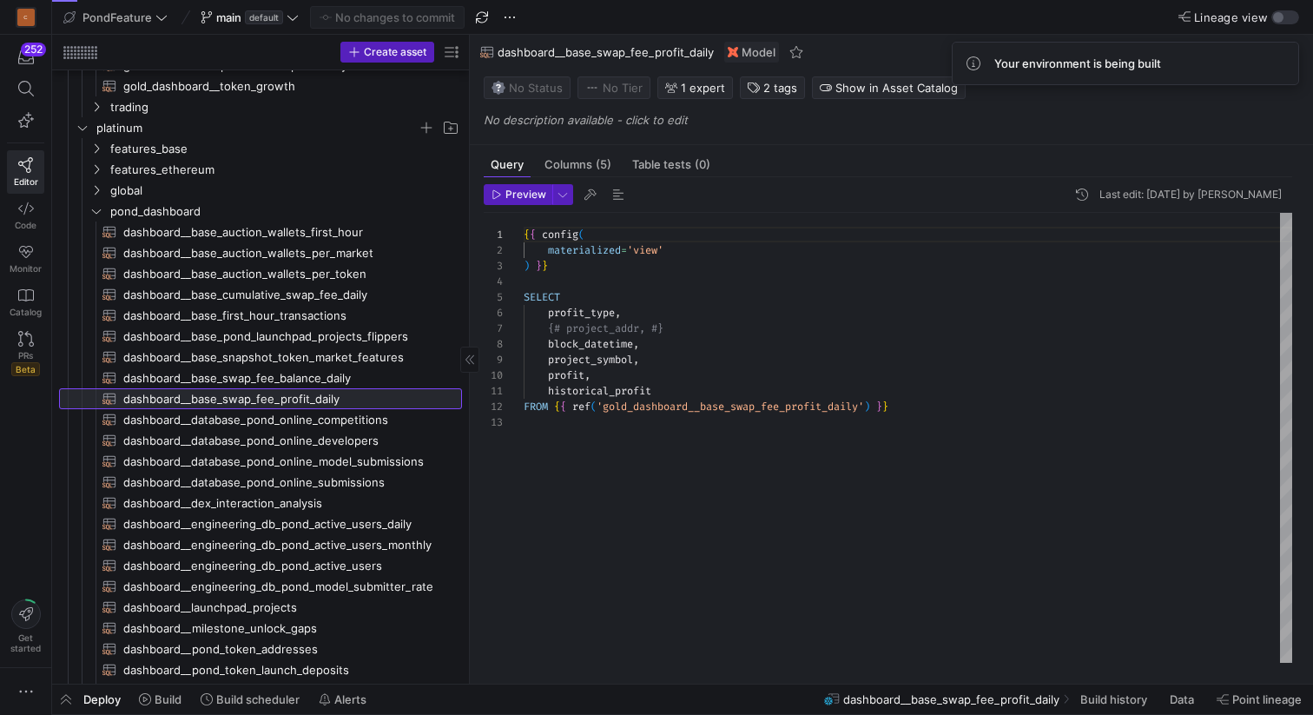
scroll to position [156, 0]
click at [343, 374] on span "dashboard__base_swap_fee_balance_daily​​​​​​​​​​" at bounding box center [282, 378] width 319 height 20
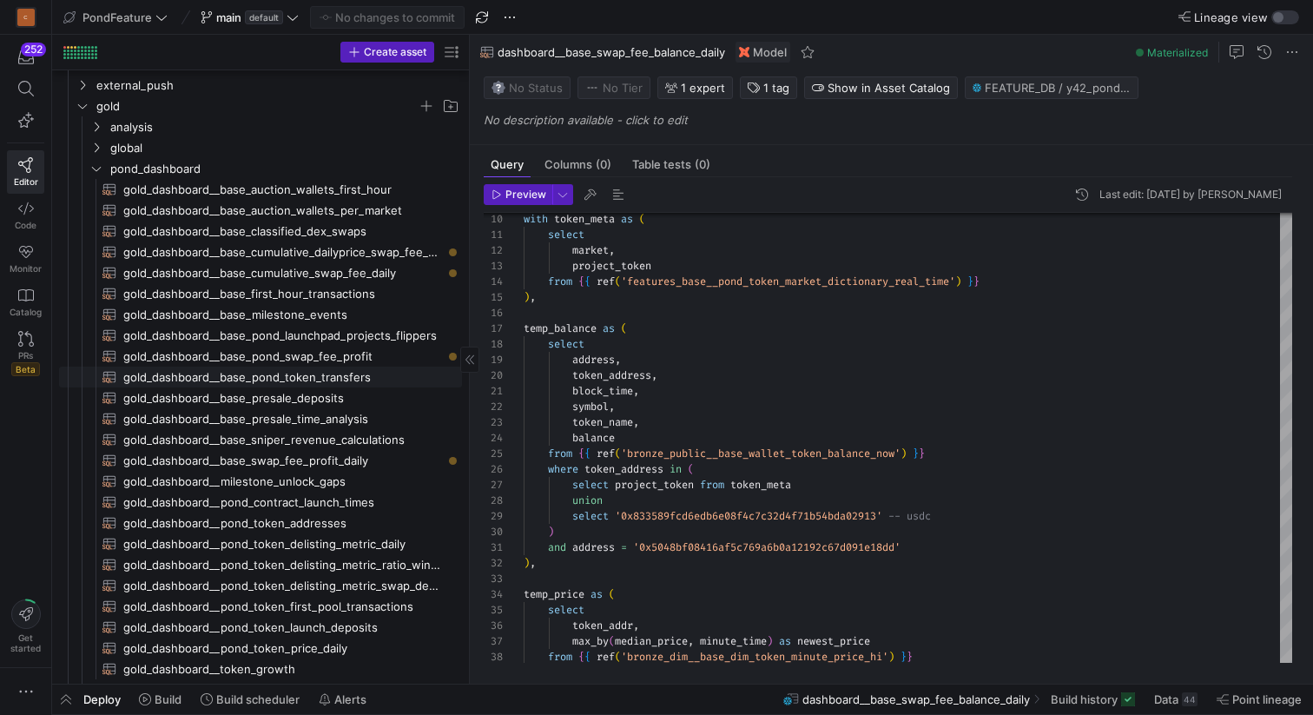
scroll to position [36, 0]
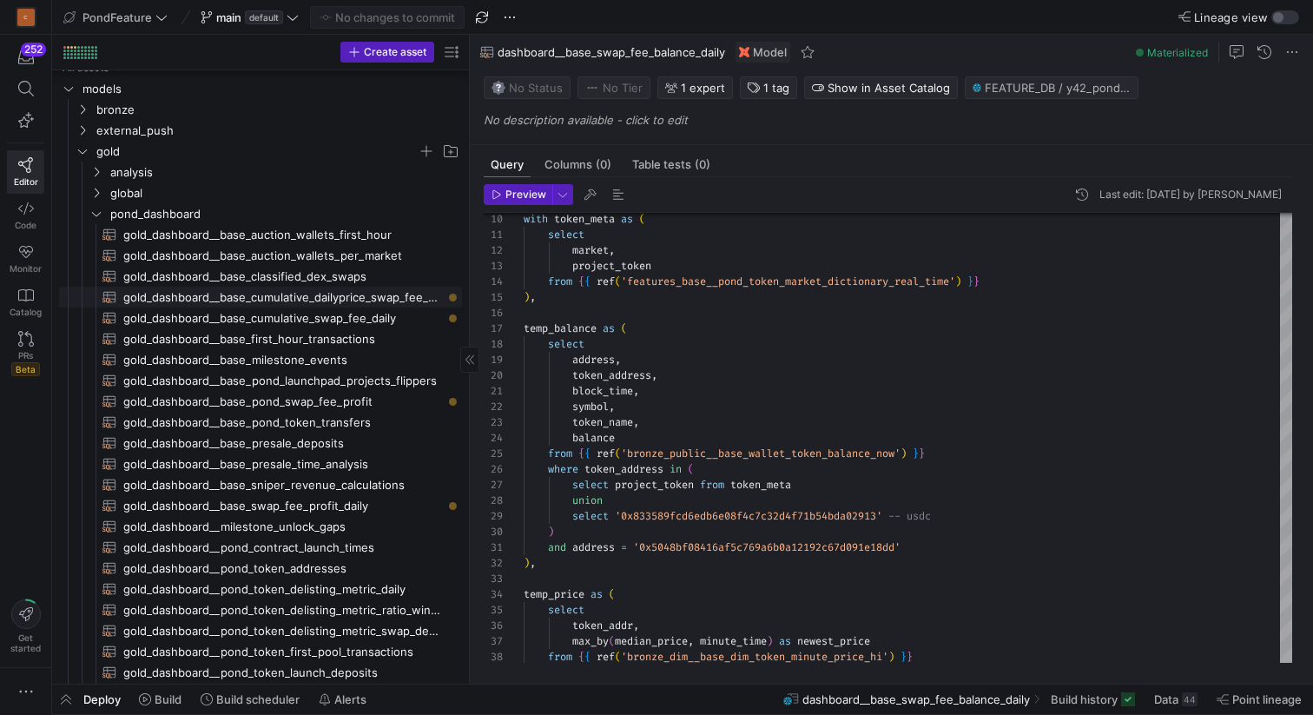
click at [364, 297] on span "gold_dashboard__base_cumulative_dailyprice_swap_fee_daily​​​​​​​​​​" at bounding box center [282, 297] width 319 height 20
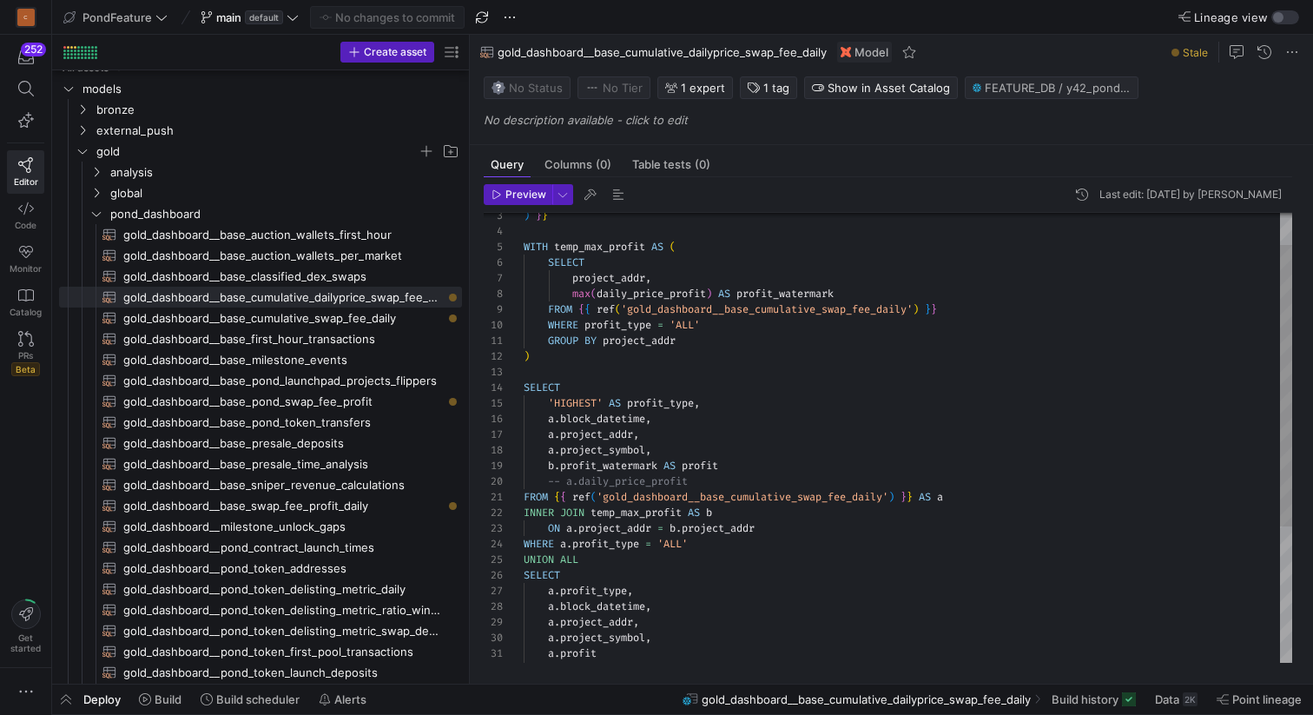
click at [658, 292] on div "WHERE profit_type = 'ALL' GROUP BY project_addr ) SELECT 'HIGHEST' AS profit_ty…" at bounding box center [908, 520] width 769 height 717
type textarea "GROUP BY project_addr ) SELECT 'HIGHEST' AS profit_type, a.block_datetime, a.pr…"
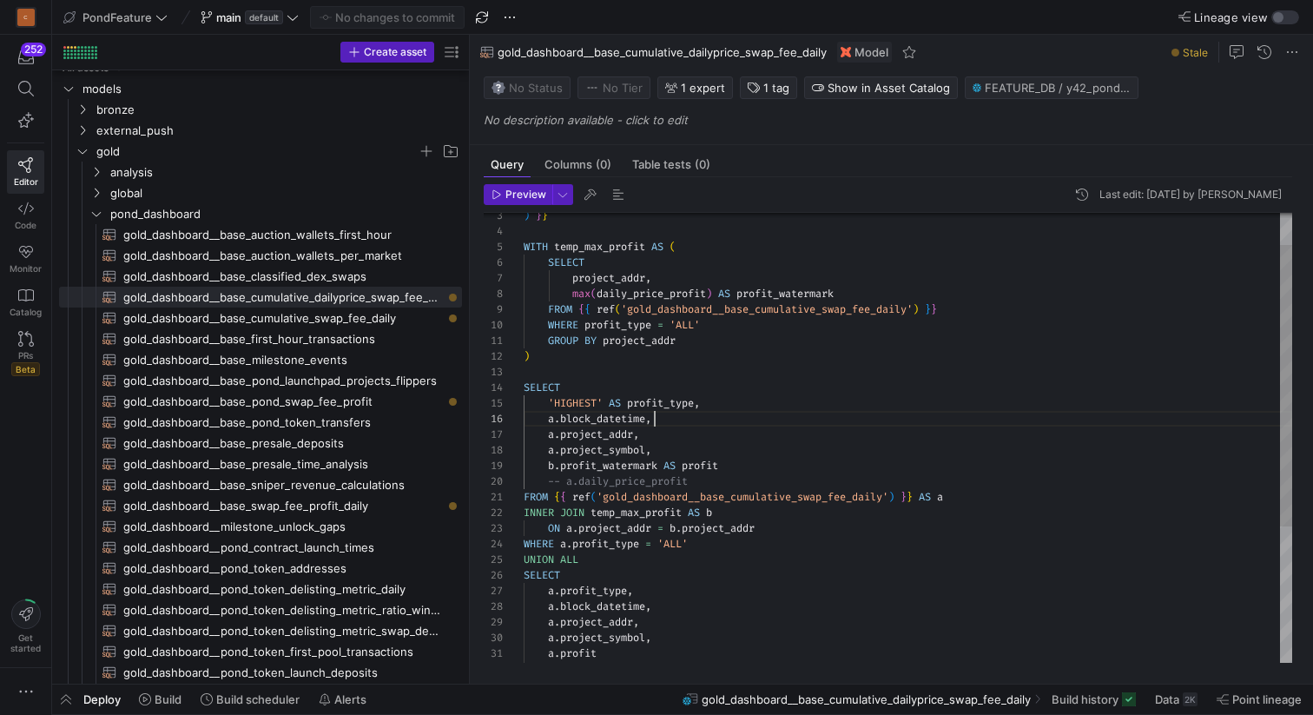
click at [818, 421] on div "WHERE profit_type = 'ALL' GROUP BY project_addr ) SELECT 'HIGHEST' AS profit_ty…" at bounding box center [908, 520] width 769 height 717
